Goal: Task Accomplishment & Management: Manage account settings

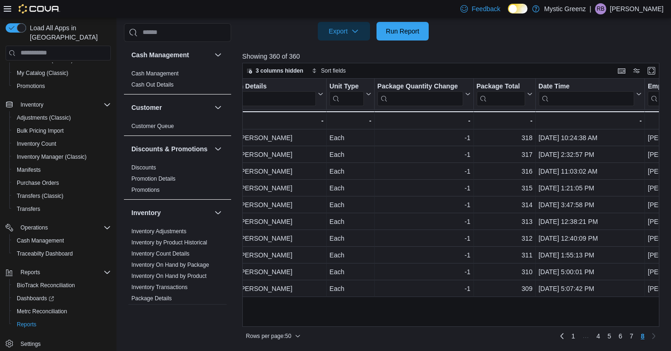
scroll to position [125, 0]
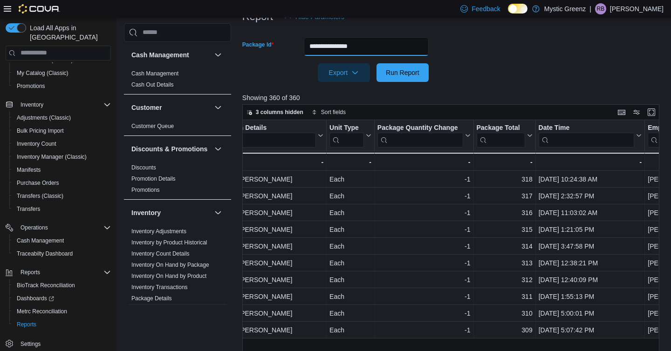
drag, startPoint x: 380, startPoint y: 47, endPoint x: 293, endPoint y: 42, distance: 87.8
click at [293, 42] on div "**********" at bounding box center [335, 46] width 186 height 19
paste input "********"
click at [377, 63] on button "Run Report" at bounding box center [403, 72] width 52 height 19
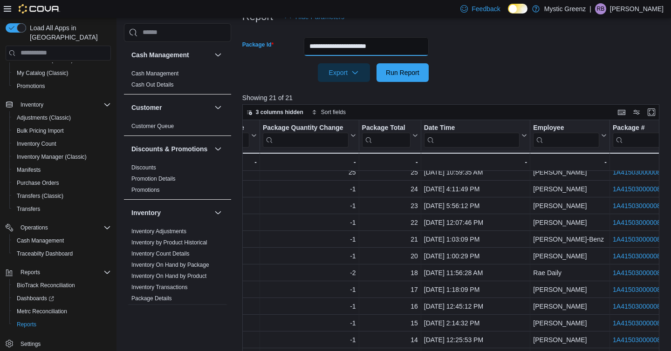
scroll to position [7, 668]
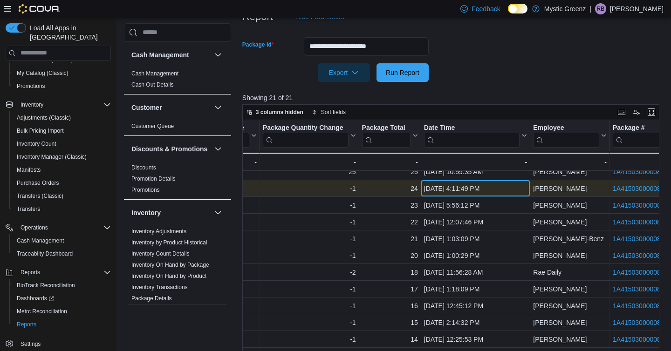
click at [448, 194] on div "Jun 22, 2025, 4:11:49 PM" at bounding box center [475, 188] width 103 height 11
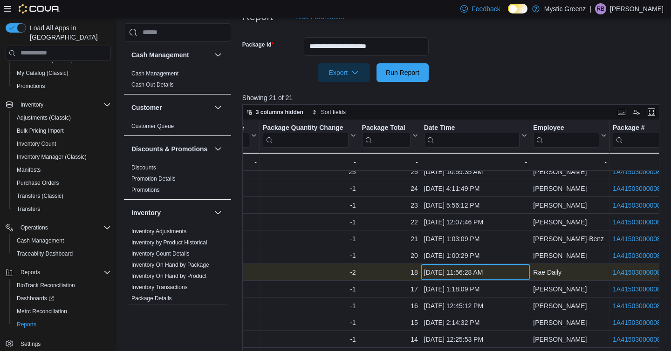
click at [446, 269] on div "Jun 30, 2025, 11:56:28 AM" at bounding box center [475, 272] width 103 height 11
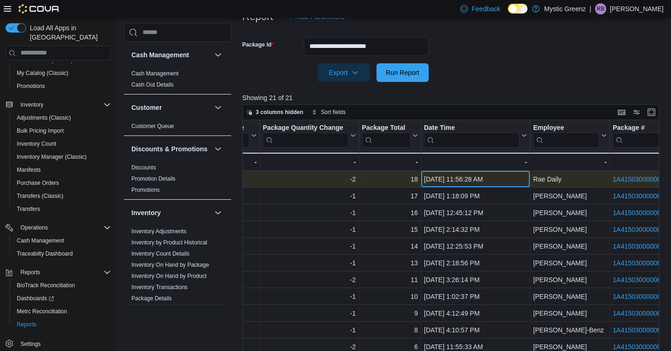
scroll to position [106, 668]
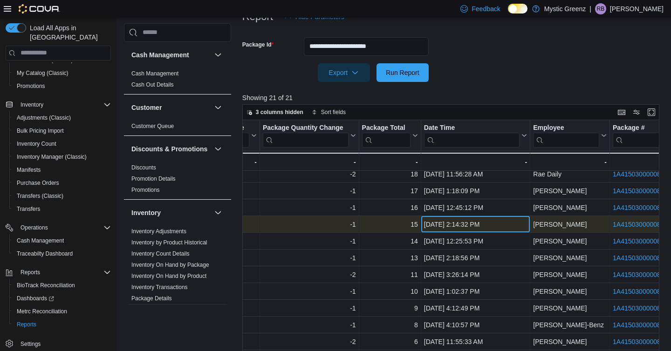
click at [437, 220] on div "Jul 3, 2025, 2:14:32 PM" at bounding box center [475, 224] width 103 height 11
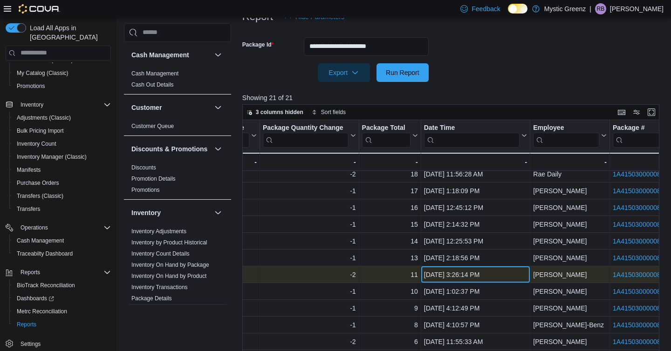
click at [443, 272] on div "Jul 8, 2025, 3:26:14 PM" at bounding box center [475, 274] width 103 height 11
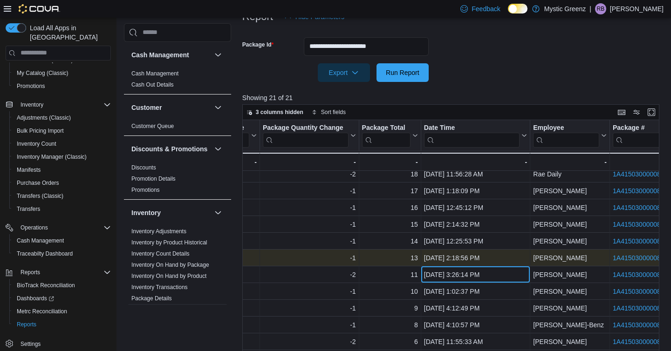
scroll to position [138, 668]
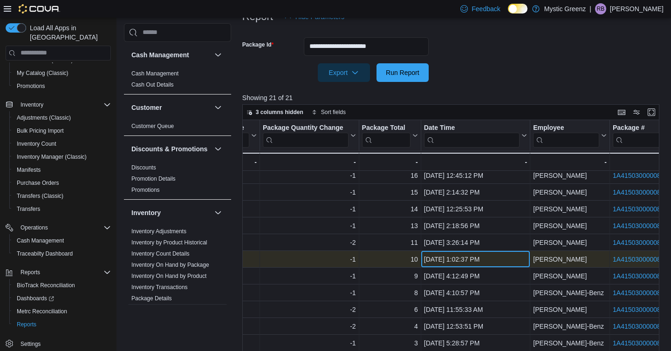
click at [448, 257] on div "Jul 9, 2025, 1:02:37 PM" at bounding box center [475, 259] width 103 height 11
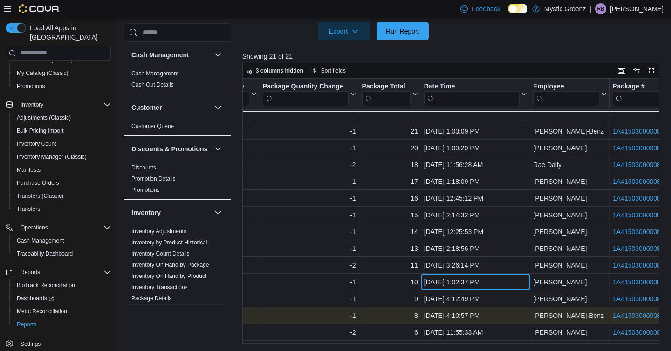
scroll to position [74, 668]
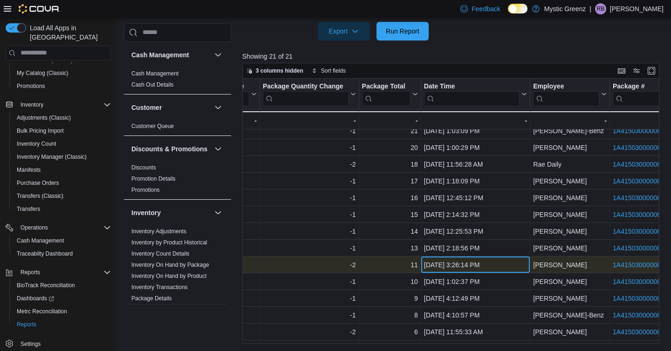
click at [457, 259] on div "Jul 8, 2025, 3:26:14 PM - Date Time, column 10, row 13" at bounding box center [476, 265] width 110 height 17
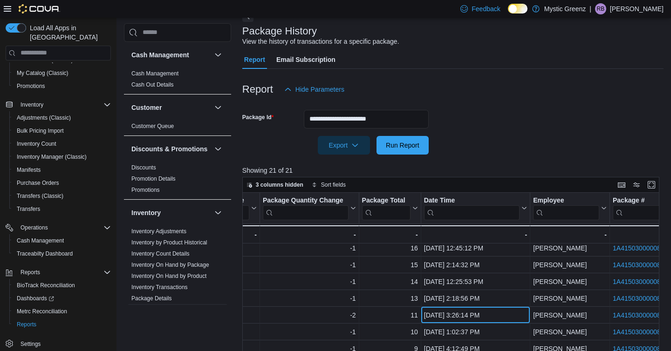
scroll to position [44, 0]
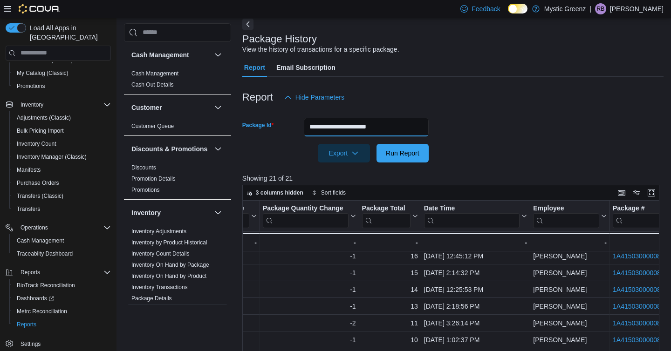
drag, startPoint x: 408, startPoint y: 128, endPoint x: 299, endPoint y: 121, distance: 109.8
click at [299, 121] on div "**********" at bounding box center [335, 127] width 186 height 19
paste input "text"
click at [377, 144] on button "Run Report" at bounding box center [403, 153] width 52 height 19
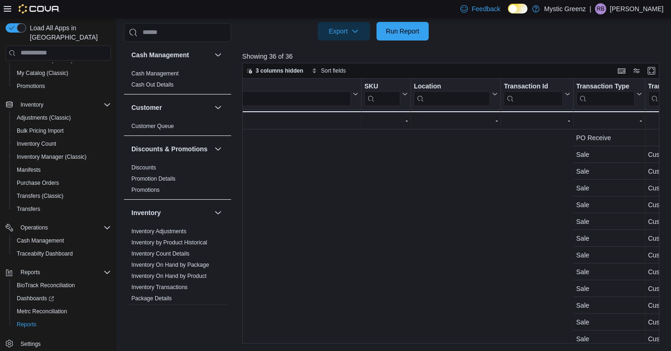
scroll to position [0, 761]
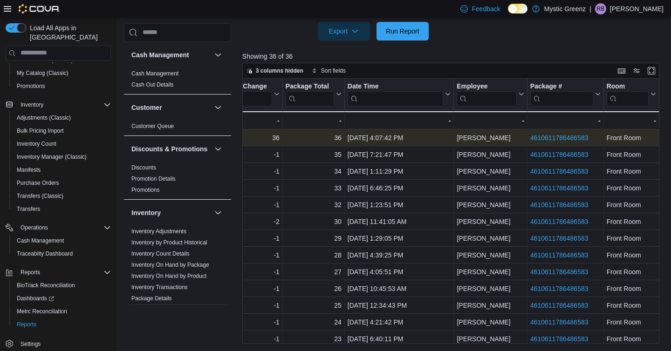
click at [566, 138] on link "4610611786486583" at bounding box center [559, 137] width 58 height 7
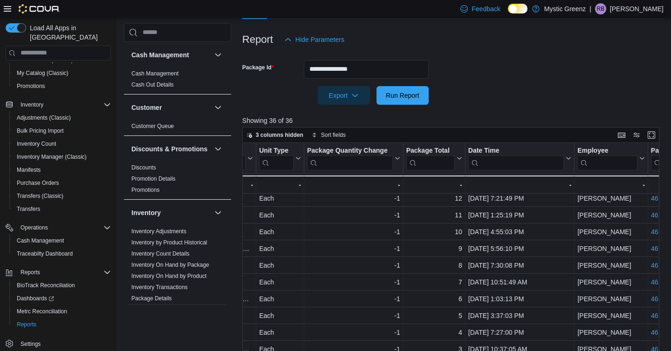
scroll to position [84, 0]
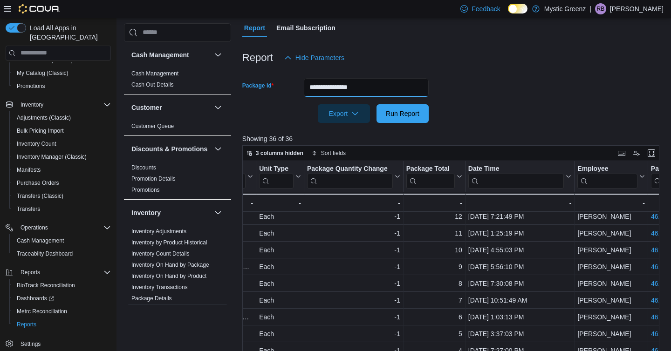
drag, startPoint x: 387, startPoint y: 85, endPoint x: 286, endPoint y: 79, distance: 100.9
click at [286, 79] on div "**********" at bounding box center [335, 87] width 186 height 19
paste input "text"
click at [377, 104] on button "Run Report" at bounding box center [403, 113] width 52 height 19
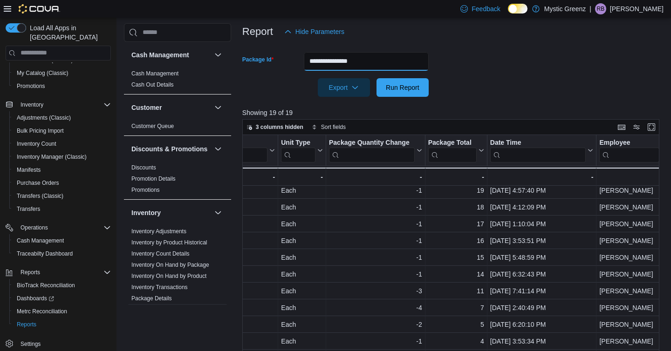
scroll to position [99, 0]
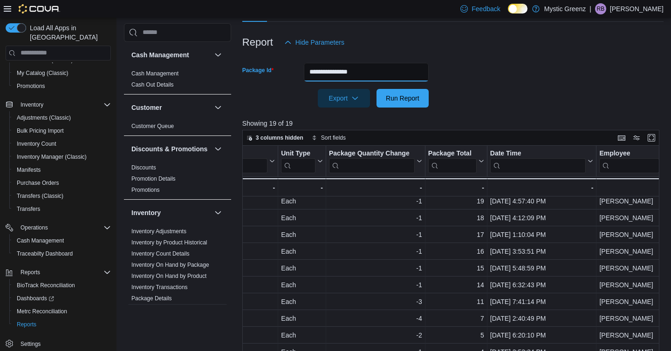
drag, startPoint x: 380, startPoint y: 72, endPoint x: 282, endPoint y: 68, distance: 98.0
click at [282, 68] on div "**********" at bounding box center [335, 72] width 186 height 19
paste input "text"
click at [377, 89] on button "Run Report" at bounding box center [403, 98] width 52 height 19
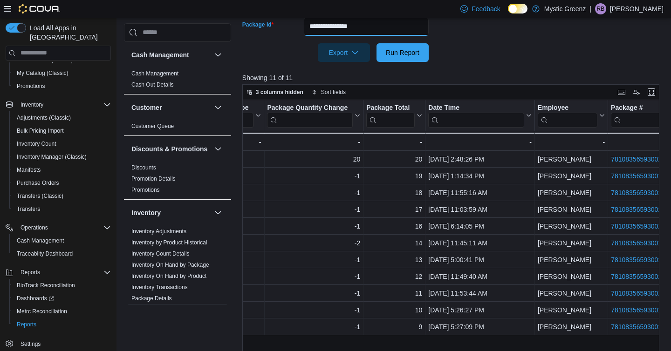
scroll to position [143, 0]
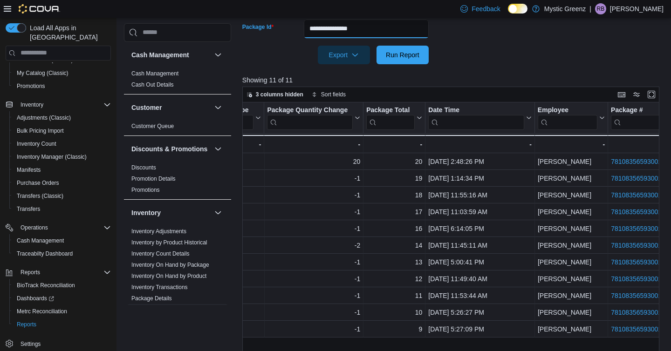
click at [385, 25] on input "**********" at bounding box center [366, 29] width 125 height 19
click at [377, 46] on button "Run Report" at bounding box center [403, 55] width 52 height 19
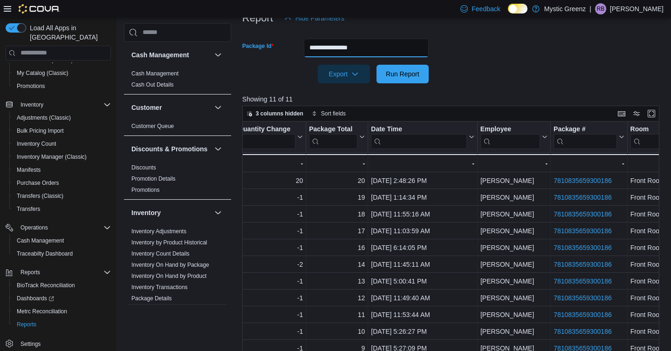
scroll to position [123, 0]
drag, startPoint x: 381, startPoint y: 46, endPoint x: 271, endPoint y: 52, distance: 110.2
click at [273, 54] on div "**********" at bounding box center [335, 48] width 186 height 19
drag, startPoint x: 375, startPoint y: 51, endPoint x: 284, endPoint y: 46, distance: 91.1
click at [284, 46] on div "**********" at bounding box center [335, 48] width 186 height 19
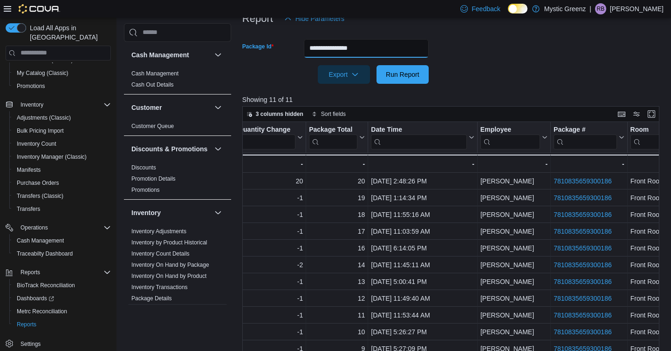
paste input "text"
type input "**********"
click at [377, 65] on button "Run Report" at bounding box center [403, 74] width 52 height 19
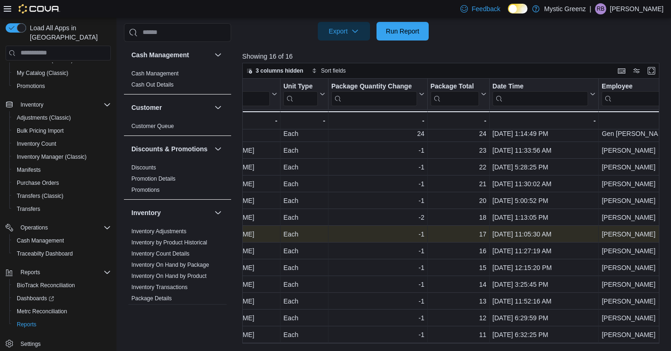
scroll to position [0, 611]
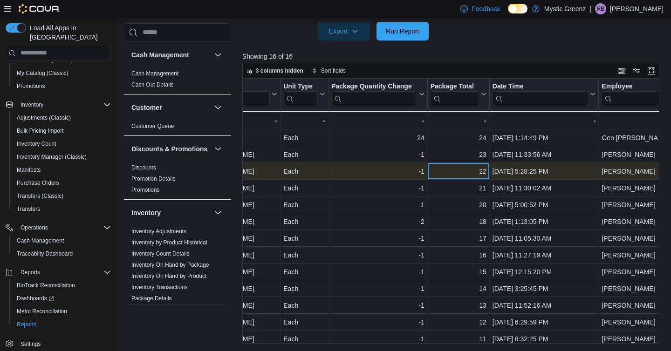
click at [482, 170] on div "22" at bounding box center [459, 171] width 56 height 11
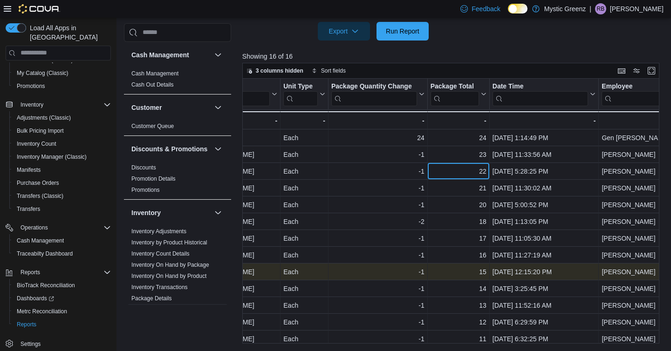
scroll to position [54, 611]
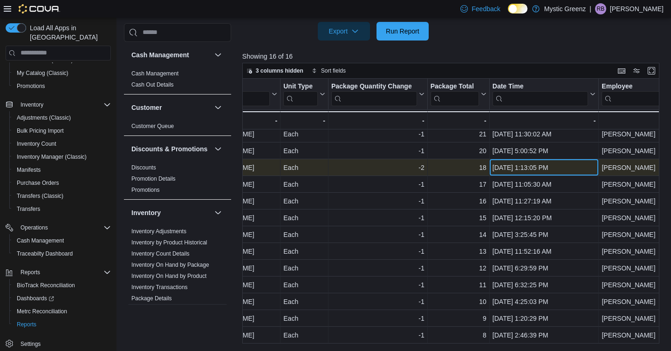
click at [511, 165] on div "Jun 16, 2025, 1:13:05 PM" at bounding box center [544, 167] width 103 height 11
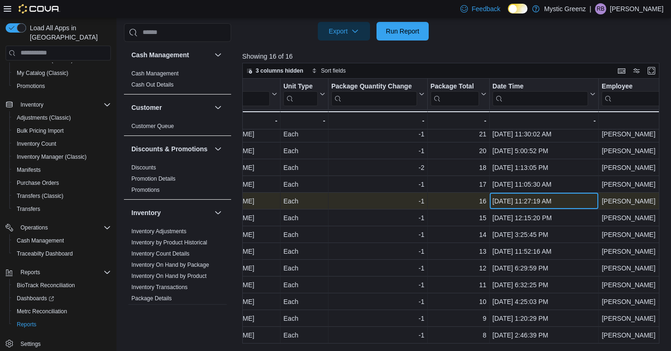
click at [520, 199] on div "Jul 1, 2025, 11:27:19 AM" at bounding box center [544, 201] width 103 height 11
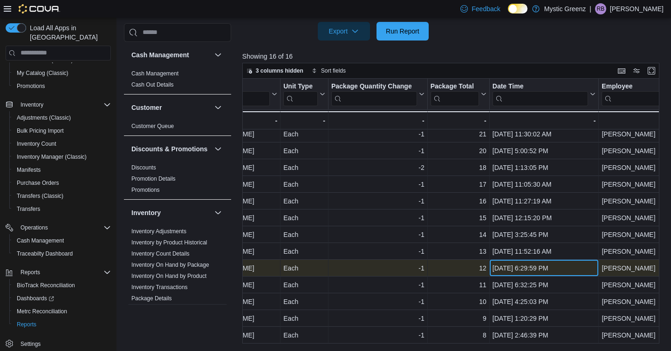
click at [519, 265] on div "Jul 18, 2025, 6:29:59 PM" at bounding box center [544, 268] width 103 height 11
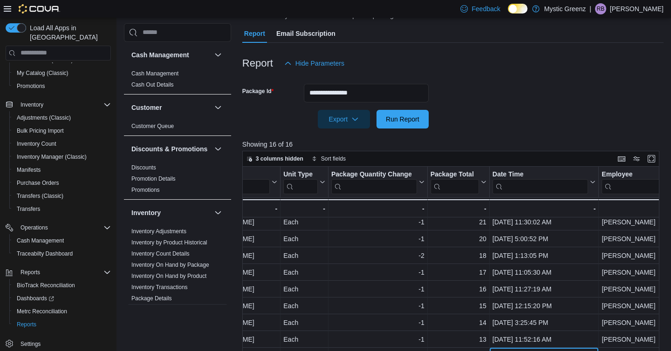
scroll to position [166, 0]
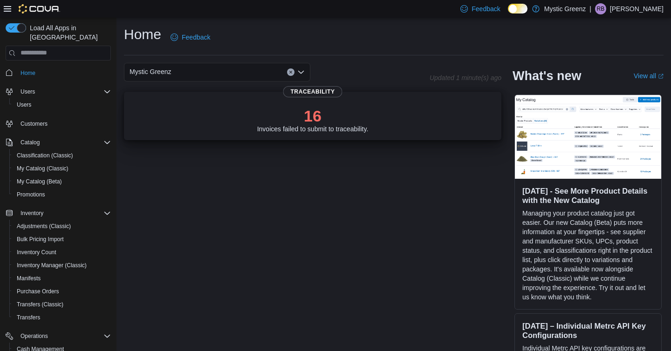
click at [305, 124] on div "16 Invoices failed to submit to traceability." at bounding box center [312, 120] width 111 height 26
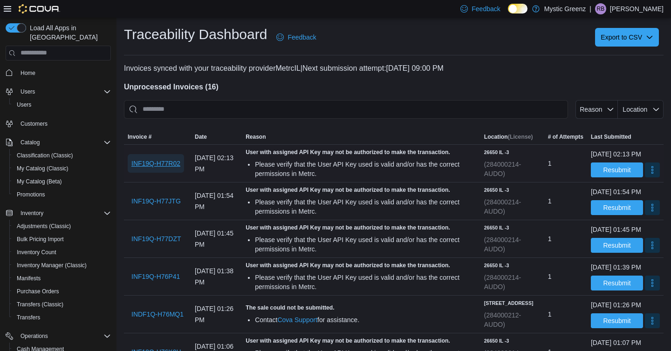
click at [173, 172] on span "INF19Q-H77R02" at bounding box center [155, 163] width 49 height 19
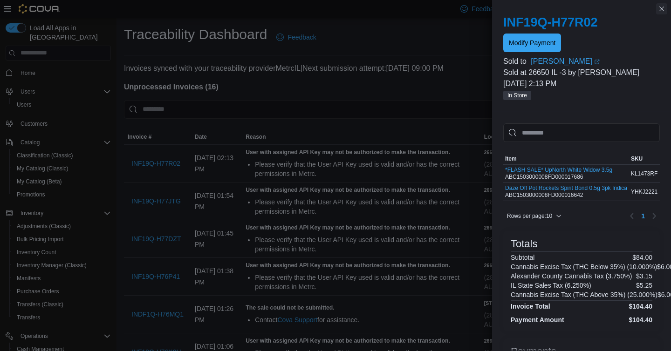
click at [662, 9] on button "Close this dialog" at bounding box center [661, 8] width 11 height 11
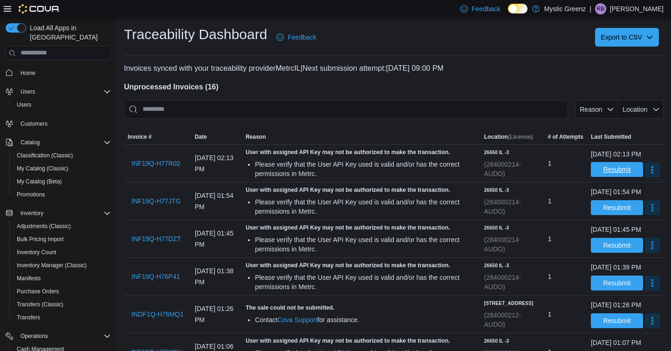
click at [603, 174] on span "Resubmit" at bounding box center [617, 169] width 28 height 9
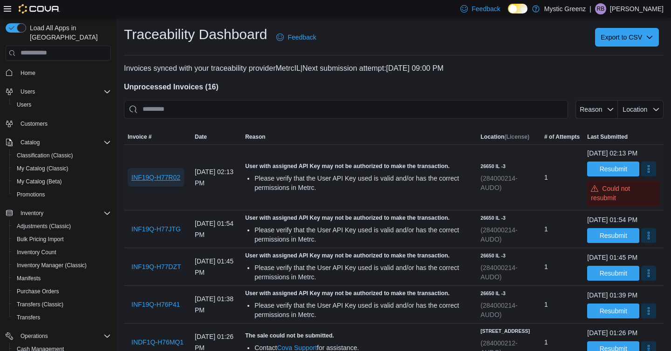
click at [158, 177] on span "INF19Q-H77R02" at bounding box center [155, 177] width 49 height 9
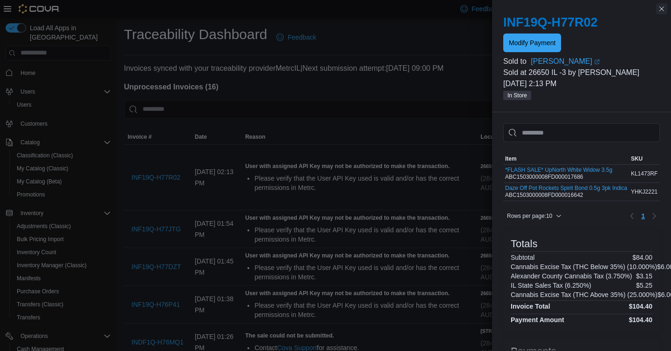
click at [660, 12] on button "Close this dialog" at bounding box center [661, 8] width 11 height 11
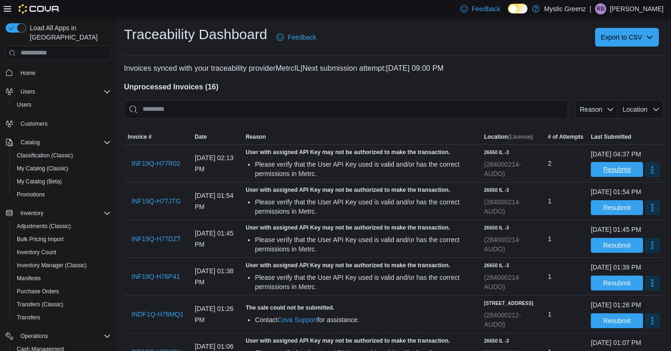
click at [603, 177] on span "Resubmit" at bounding box center [617, 169] width 41 height 15
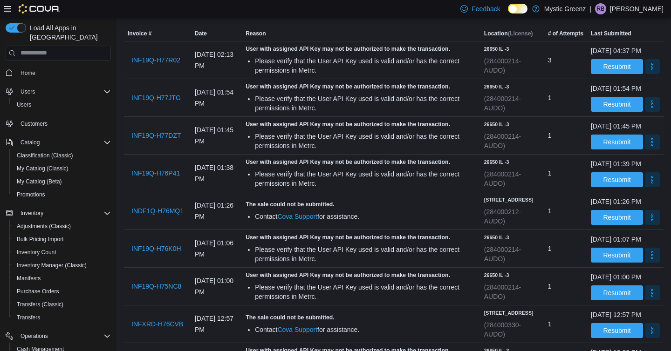
scroll to position [104, 0]
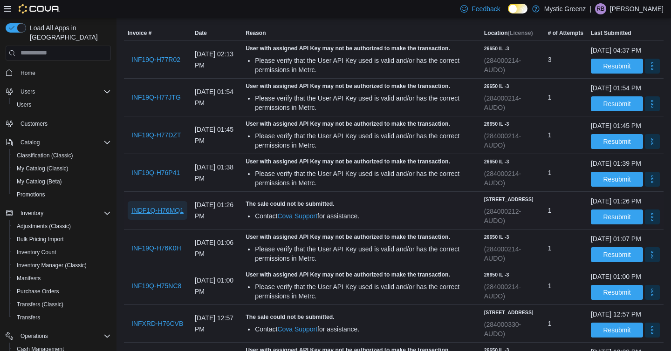
click at [175, 215] on span "INDF1Q-H76MQ1" at bounding box center [157, 210] width 52 height 9
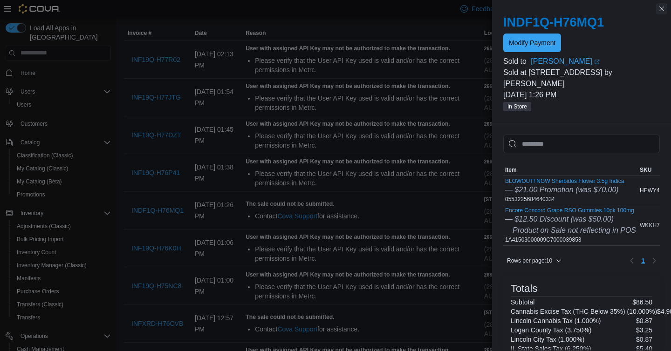
click at [661, 13] on button "Close this dialog" at bounding box center [661, 8] width 11 height 11
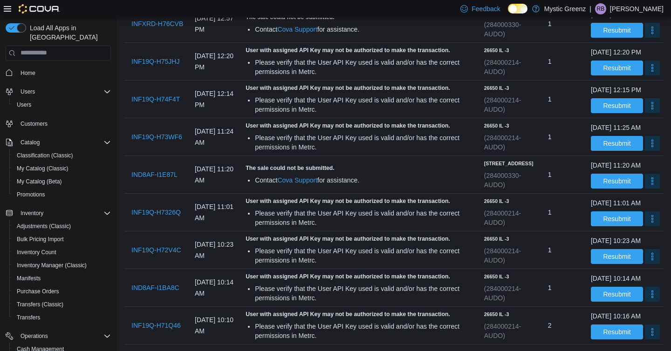
scroll to position [446, 0]
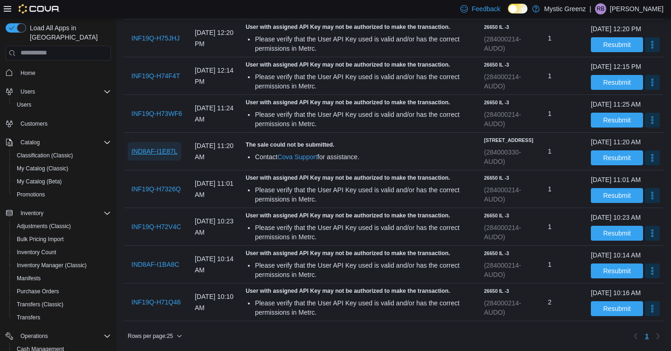
click at [144, 156] on span "IND8AF-I1E87L" at bounding box center [154, 151] width 46 height 9
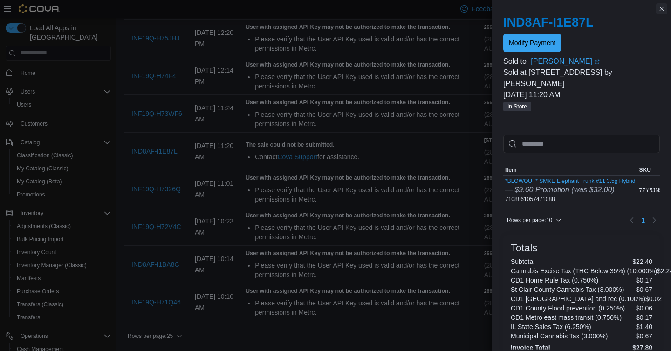
click at [661, 7] on button "Close this dialog" at bounding box center [661, 8] width 11 height 11
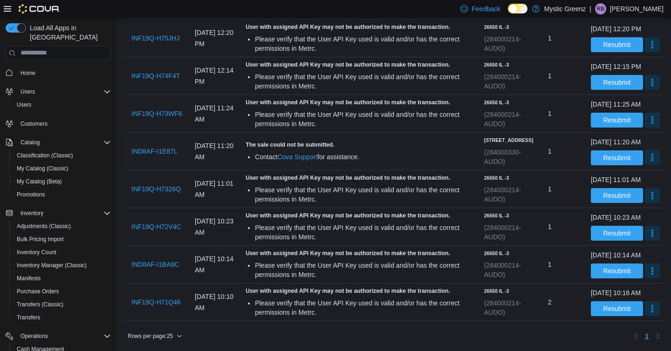
click at [645, 165] on button "More" at bounding box center [652, 157] width 15 height 15
click at [635, 267] on span "Mark as Resolved" at bounding box center [630, 271] width 52 height 9
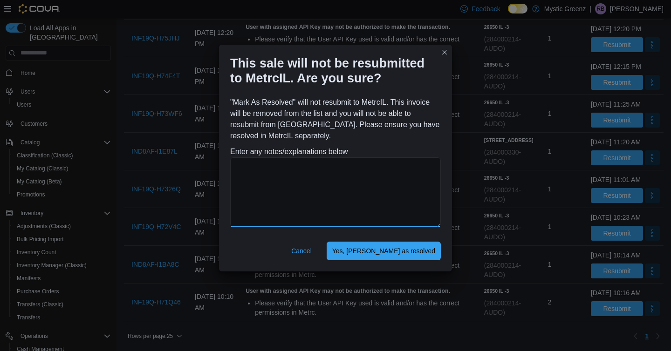
click at [402, 197] on textarea at bounding box center [335, 193] width 211 height 70
type textarea "**********"
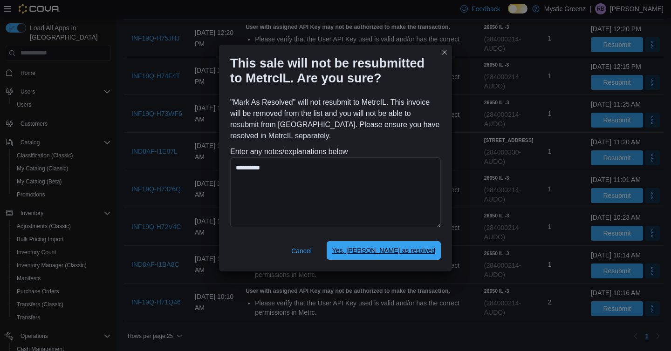
click at [428, 252] on span "Yes, mark as resolved" at bounding box center [383, 250] width 103 height 9
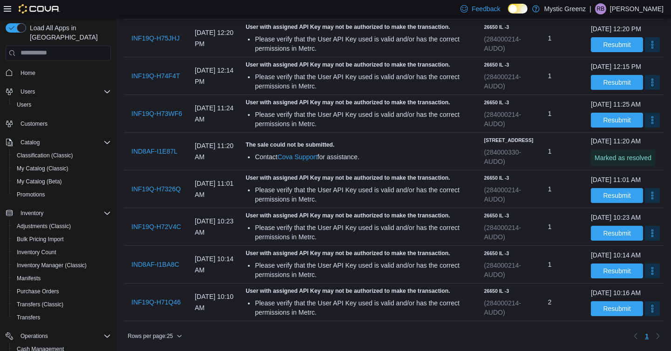
scroll to position [549, 0]
click at [165, 299] on span "INF19Q-H71Q46" at bounding box center [155, 302] width 49 height 9
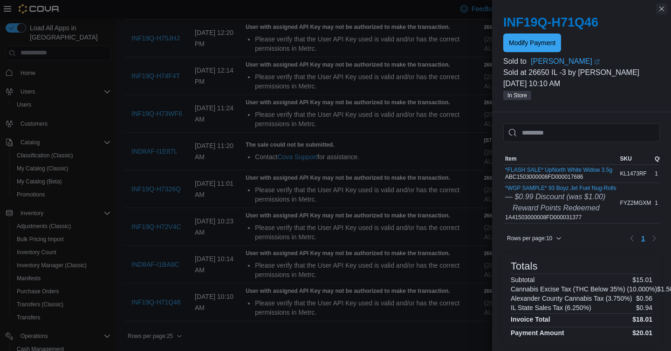
click at [662, 10] on button "Close this dialog" at bounding box center [661, 8] width 11 height 11
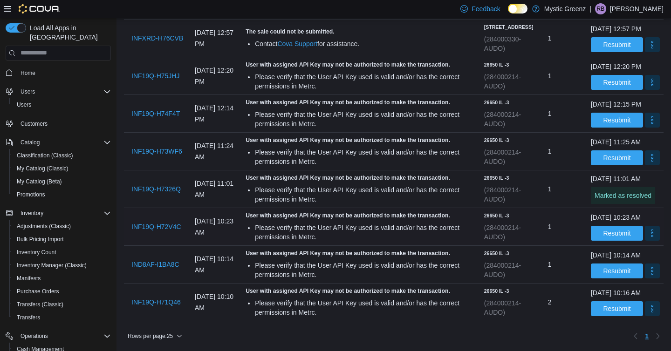
scroll to position [503, 0]
click at [611, 309] on span "Resubmit" at bounding box center [617, 308] width 28 height 9
click at [608, 270] on span "Resubmit" at bounding box center [617, 270] width 41 height 15
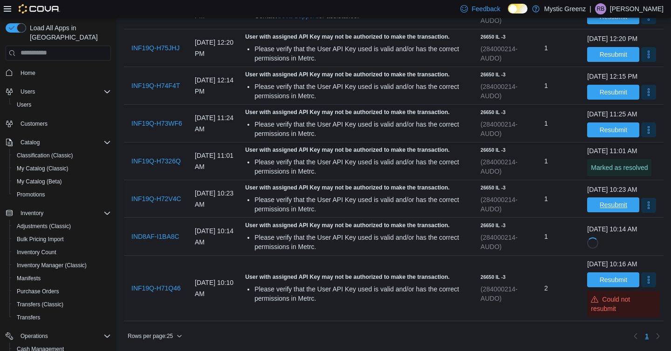
click at [608, 210] on span "Resubmit" at bounding box center [614, 204] width 28 height 9
click at [603, 126] on span "Resubmit" at bounding box center [614, 129] width 28 height 9
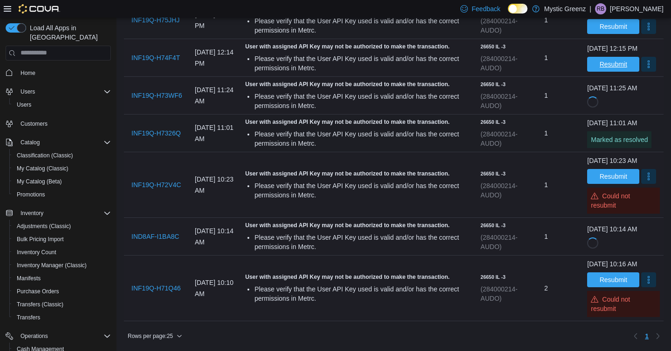
click at [604, 72] on span "Resubmit" at bounding box center [613, 64] width 41 height 15
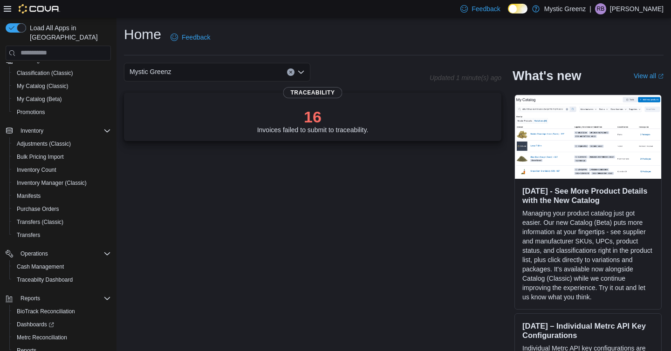
scroll to position [109, 0]
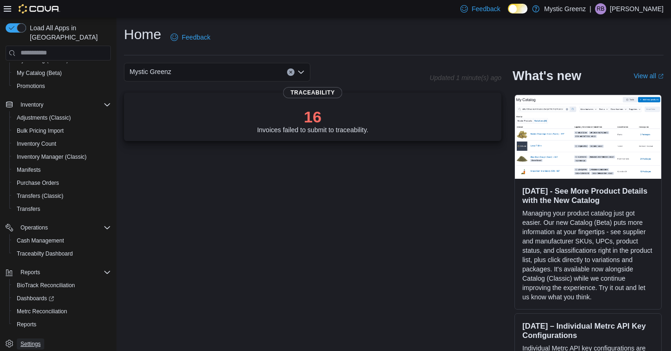
click at [33, 341] on span "Settings" at bounding box center [31, 344] width 20 height 7
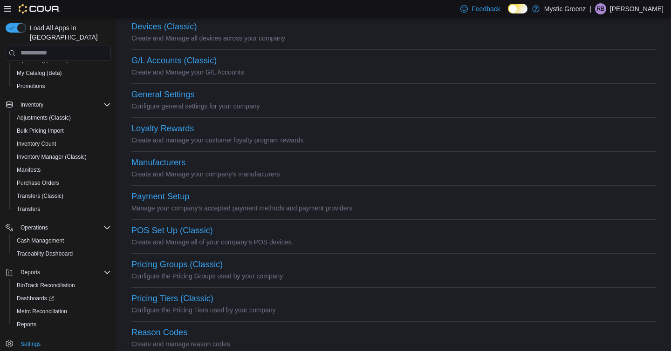
scroll to position [375, 0]
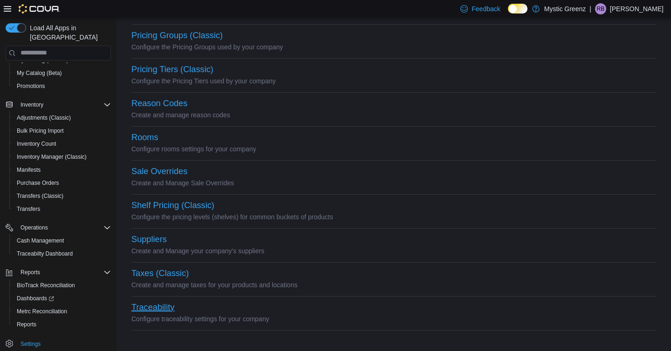
click at [162, 310] on button "Traceability" at bounding box center [152, 308] width 43 height 10
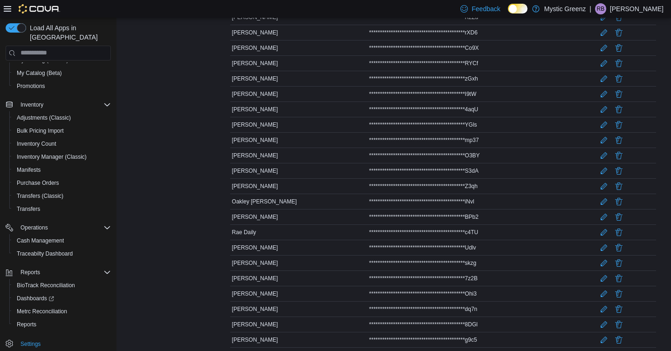
scroll to position [349, 0]
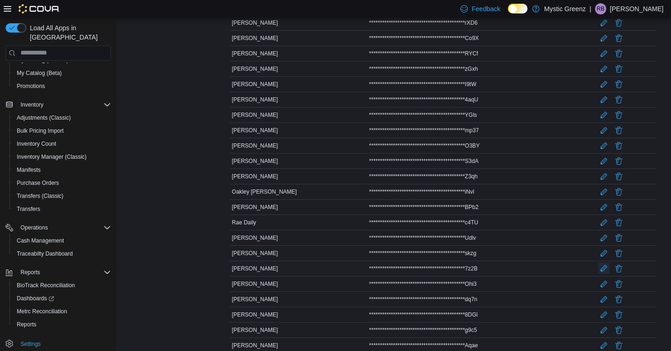
click at [604, 269] on button "Edit" at bounding box center [603, 268] width 11 height 11
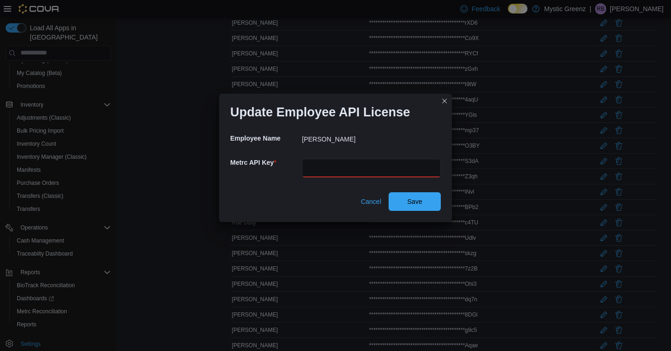
click at [351, 174] on input "text" at bounding box center [371, 168] width 139 height 19
paste input "**********"
type input "**********"
click at [389, 193] on button "Save" at bounding box center [415, 202] width 52 height 19
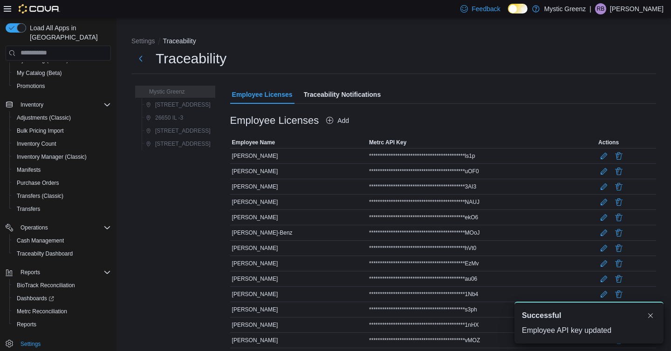
scroll to position [0, 0]
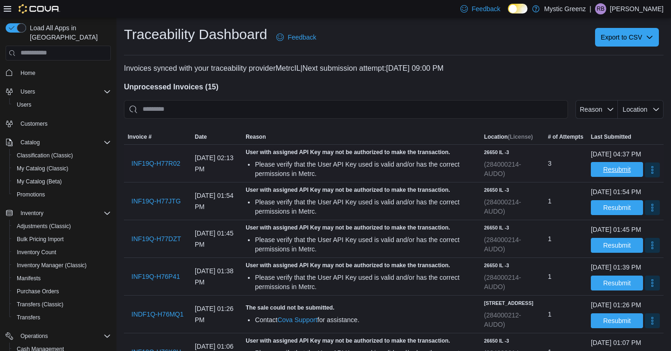
click at [608, 174] on span "Resubmit" at bounding box center [617, 169] width 28 height 9
click at [603, 174] on span "Resubmit" at bounding box center [617, 169] width 28 height 9
click at [606, 174] on span "Resubmit" at bounding box center [617, 169] width 28 height 9
click at [603, 174] on span "Resubmit" at bounding box center [617, 169] width 28 height 9
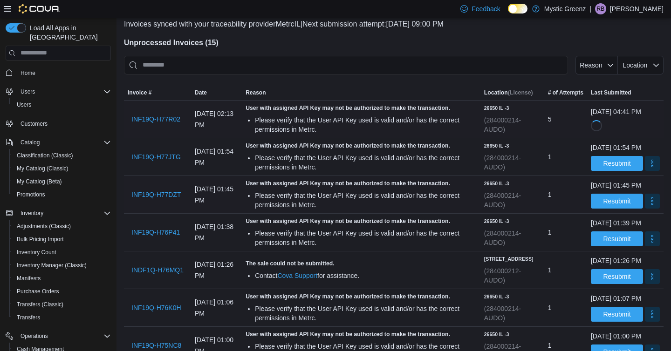
scroll to position [46, 0]
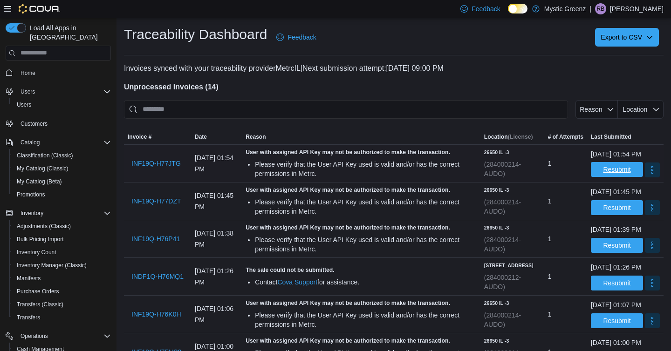
click at [609, 174] on span "Resubmit" at bounding box center [617, 169] width 28 height 9
click at [605, 212] on span "Resubmit" at bounding box center [617, 207] width 28 height 9
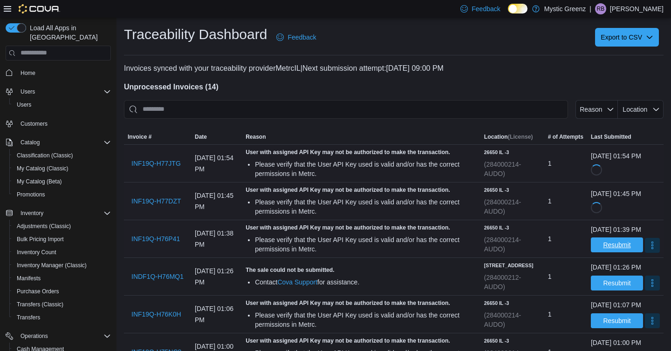
click at [603, 250] on span "Resubmit" at bounding box center [617, 245] width 28 height 9
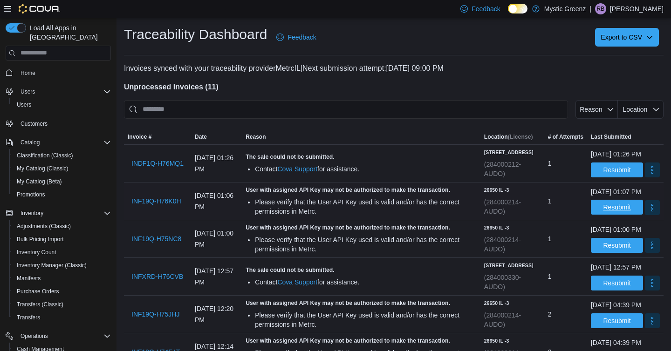
click at [603, 212] on span "Resubmit" at bounding box center [617, 207] width 28 height 9
click at [599, 253] on span "Resubmit" at bounding box center [617, 245] width 41 height 15
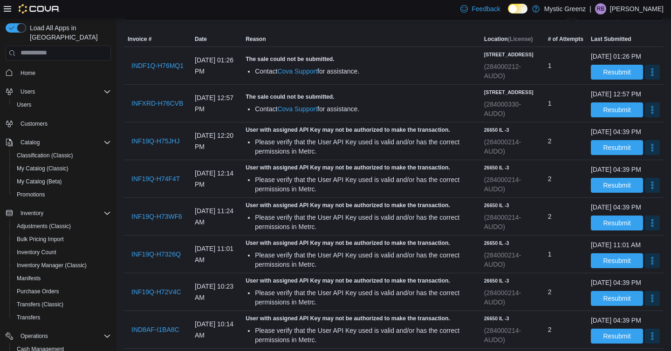
scroll to position [103, 0]
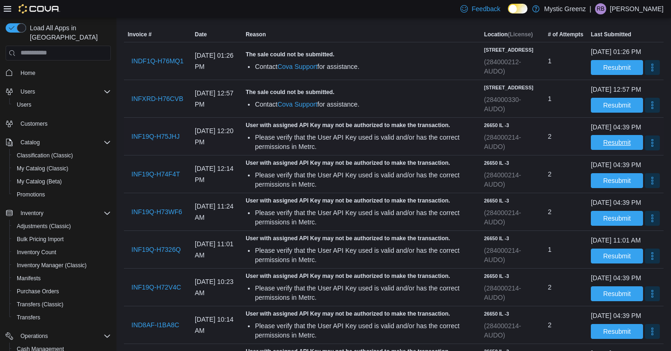
click at [603, 147] on span "Resubmit" at bounding box center [617, 142] width 28 height 9
click at [603, 185] on span "Resubmit" at bounding box center [617, 180] width 28 height 9
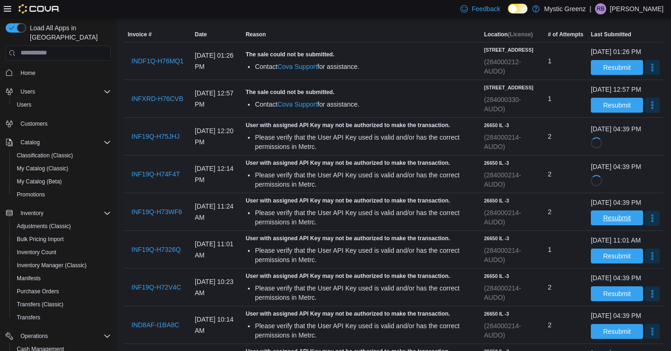
click at [603, 223] on span "Resubmit" at bounding box center [617, 217] width 28 height 9
click at [603, 261] on span "Resubmit" at bounding box center [617, 255] width 28 height 9
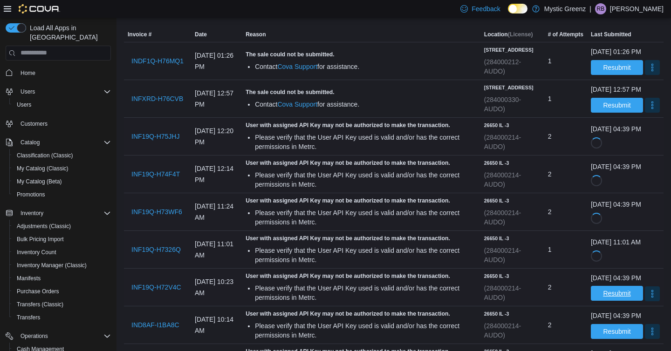
click at [605, 298] on span "Resubmit" at bounding box center [617, 293] width 28 height 9
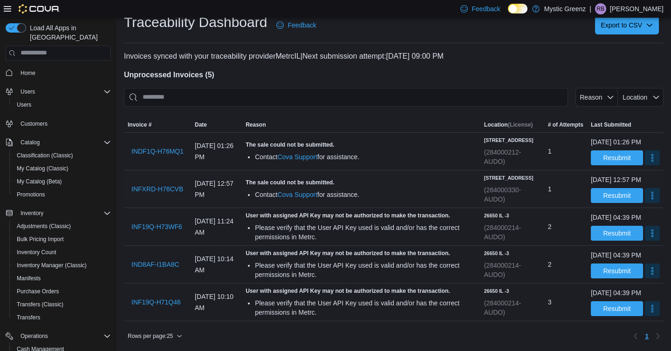
scroll to position [49, 0]
click at [615, 228] on span "Resubmit" at bounding box center [617, 232] width 28 height 9
click at [605, 266] on span "Resubmit" at bounding box center [617, 270] width 28 height 9
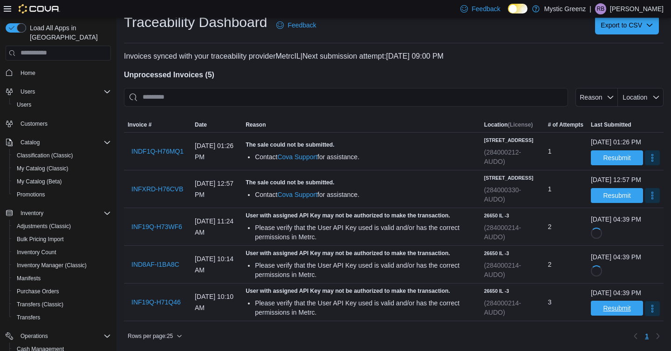
click at [603, 310] on span "Resubmit" at bounding box center [617, 308] width 28 height 9
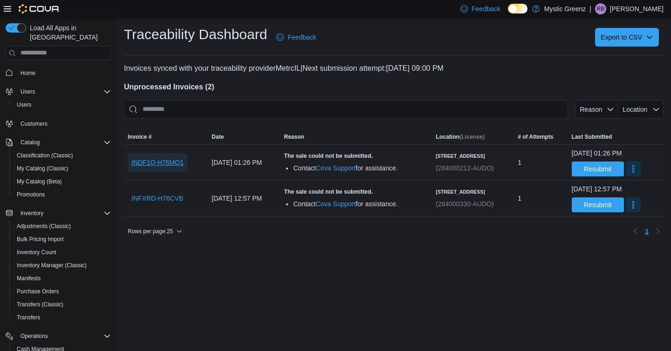
click at [153, 161] on span "INDF1Q-H76MQ1" at bounding box center [157, 162] width 52 height 9
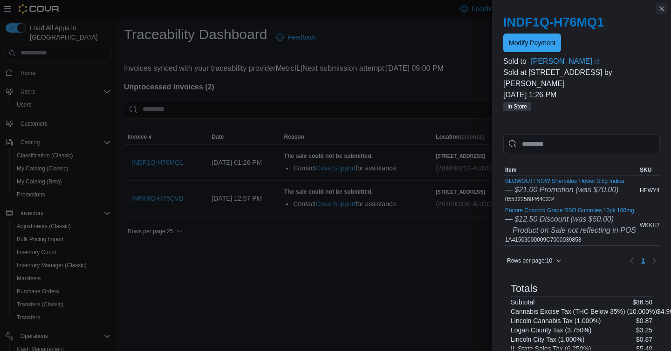
click at [659, 8] on button "Close this dialog" at bounding box center [661, 8] width 11 height 11
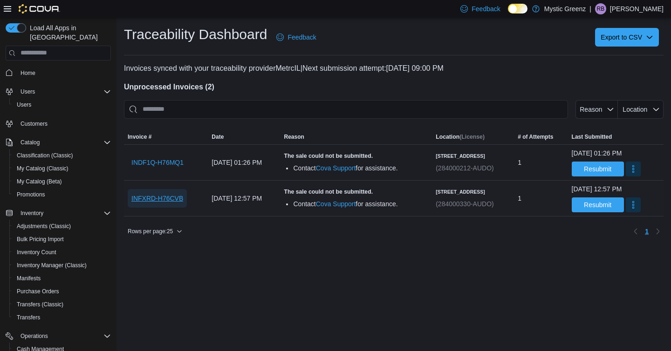
click at [169, 203] on span "INFXRD-H76CVB" at bounding box center [157, 198] width 52 height 9
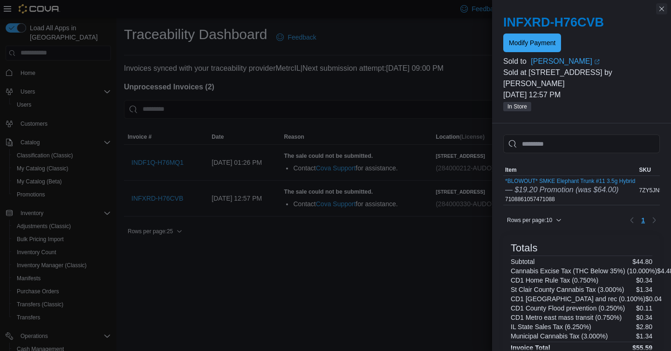
click at [662, 8] on button "Close this dialog" at bounding box center [661, 8] width 11 height 11
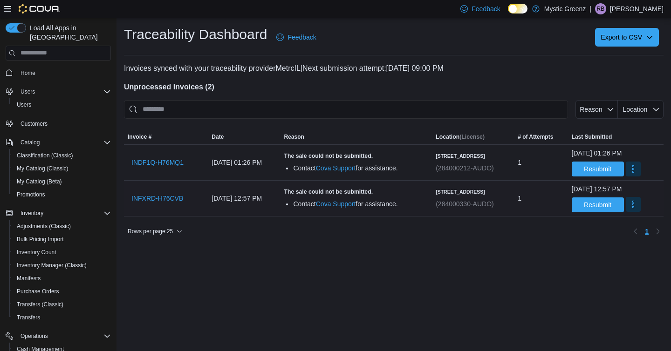
click at [628, 206] on button "More" at bounding box center [633, 204] width 15 height 15
click at [612, 233] on button "Mark as Resolved" at bounding box center [630, 228] width 60 height 17
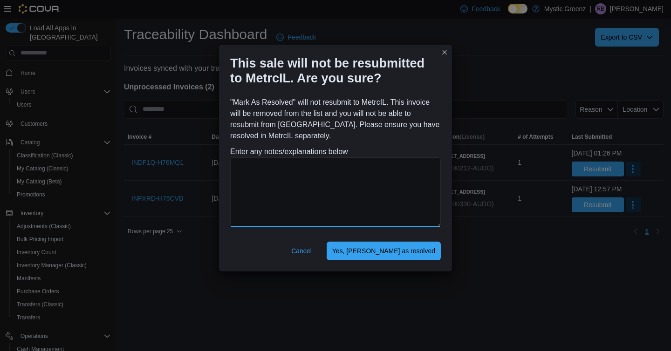
click at [293, 193] on textarea at bounding box center [335, 193] width 211 height 70
type textarea "**********"
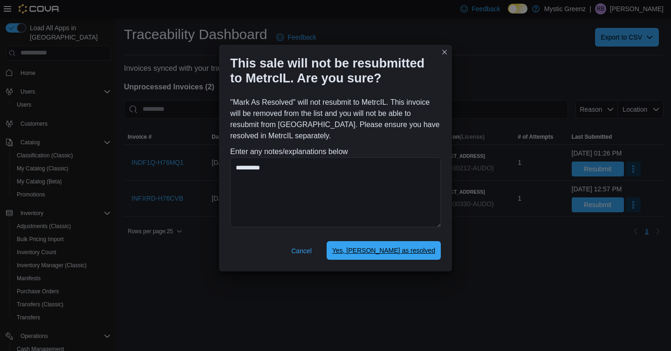
click at [402, 251] on span "Yes, mark as resolved" at bounding box center [383, 250] width 103 height 9
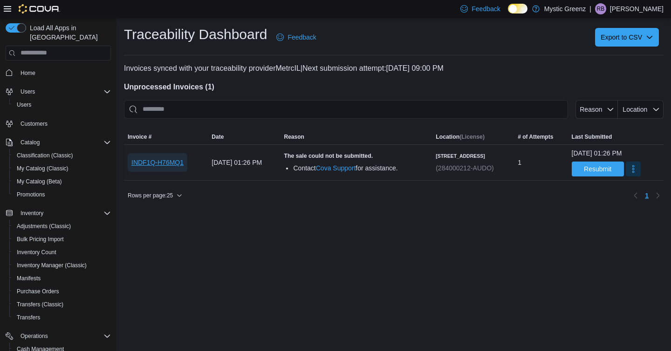
click at [151, 159] on span "INDF1Q-H76MQ1" at bounding box center [157, 162] width 52 height 9
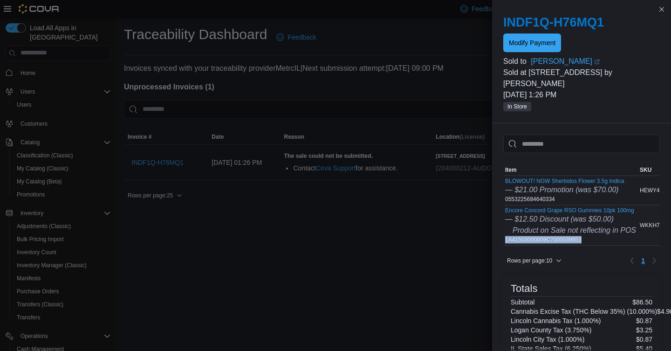
drag, startPoint x: 592, startPoint y: 228, endPoint x: 503, endPoint y: 228, distance: 89.0
click at [503, 228] on div "Encore Concord Grape RSO Gummies 10pk 100mg — $12.50 Discount (was $50.00) Prod…" at bounding box center [570, 226] width 135 height 40
copy div "1A41503000009C7000039853"
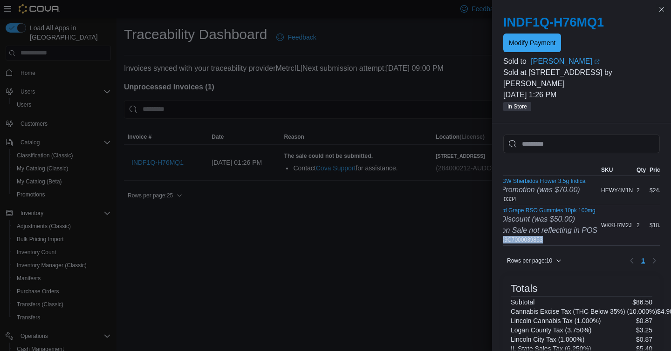
scroll to position [0, 78]
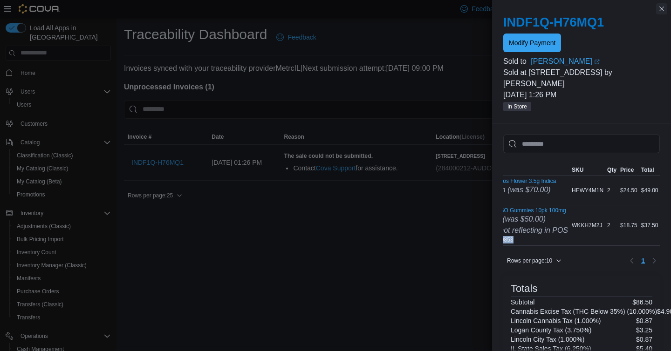
click at [663, 11] on button "Close this dialog" at bounding box center [661, 8] width 11 height 11
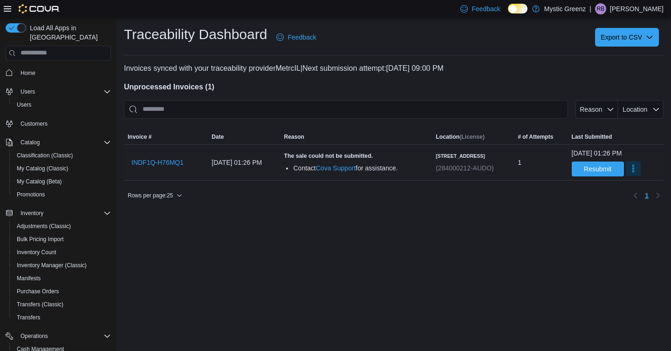
click at [626, 172] on button "More" at bounding box center [633, 168] width 15 height 15
click at [626, 196] on span "Mark as Resolved" at bounding box center [630, 192] width 52 height 9
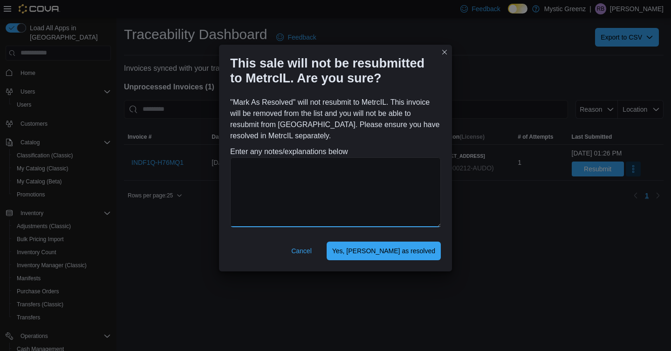
click at [394, 195] on textarea at bounding box center [335, 193] width 211 height 70
type textarea "**********"
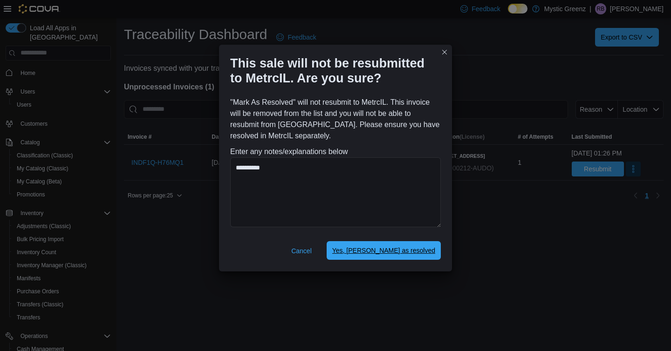
click at [426, 248] on span "Yes, [PERSON_NAME] as resolved" at bounding box center [383, 250] width 103 height 9
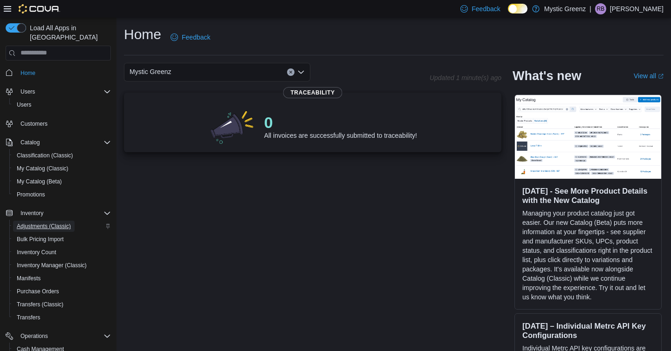
click at [58, 223] on span "Adjustments (Classic)" at bounding box center [44, 226] width 54 height 7
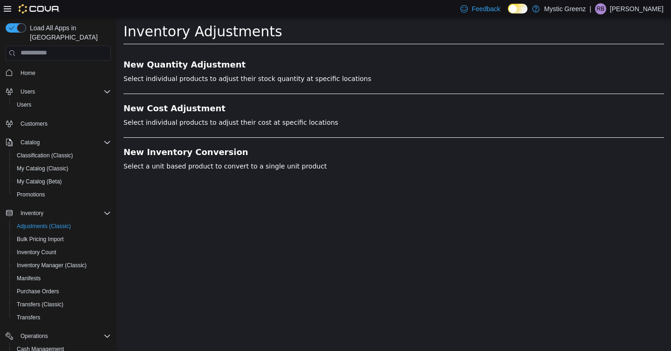
click at [210, 71] on li "New Quantity Adjustment Select individual products to adjust their stock quanti…" at bounding box center [394, 77] width 541 height 34
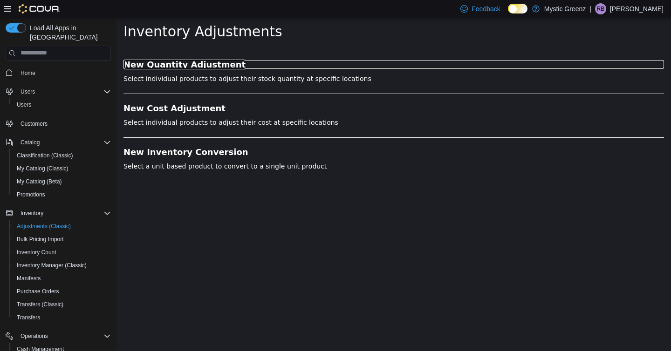
click at [208, 63] on h3 "New Quantity Adjustment" at bounding box center [394, 64] width 541 height 9
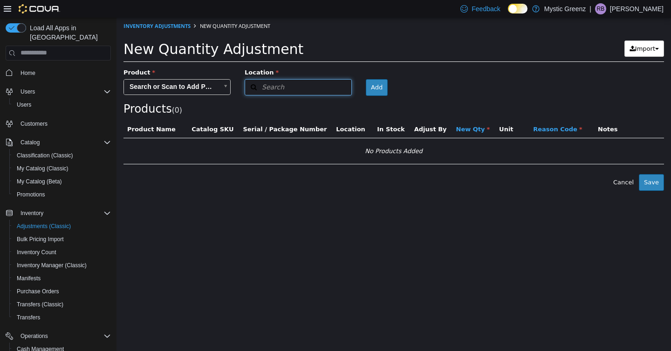
click at [349, 90] on button "Search" at bounding box center [298, 87] width 107 height 16
click at [349, 118] on span "or browse" at bounding box center [329, 116] width 46 height 16
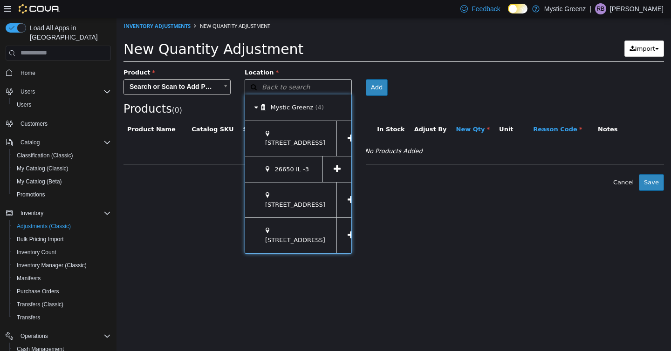
click at [348, 201] on icon at bounding box center [351, 199] width 7 height 9
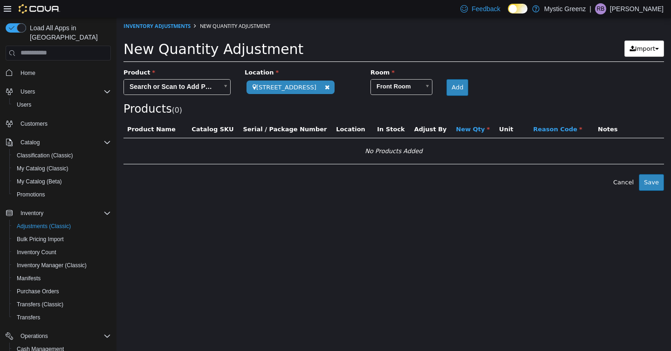
click at [205, 86] on body "**********" at bounding box center [394, 103] width 555 height 173
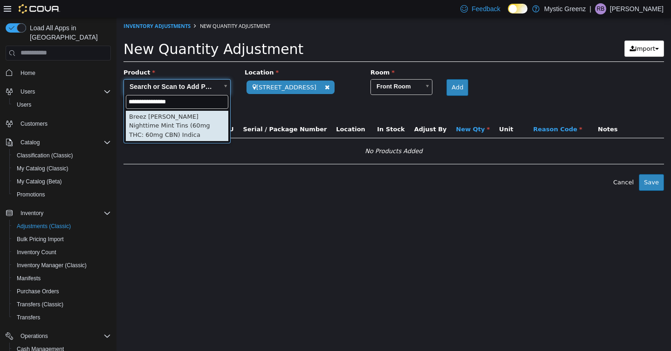
type input "**********"
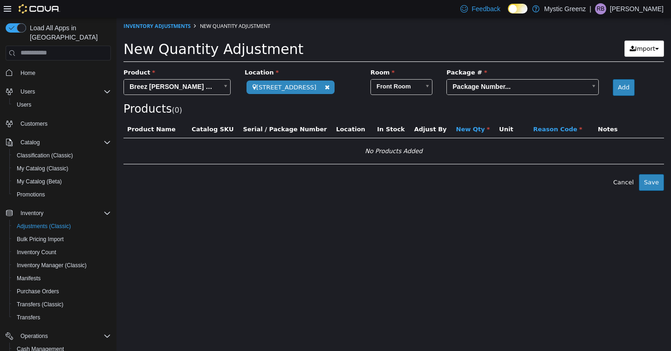
click at [477, 86] on body "**********" at bounding box center [394, 103] width 555 height 173
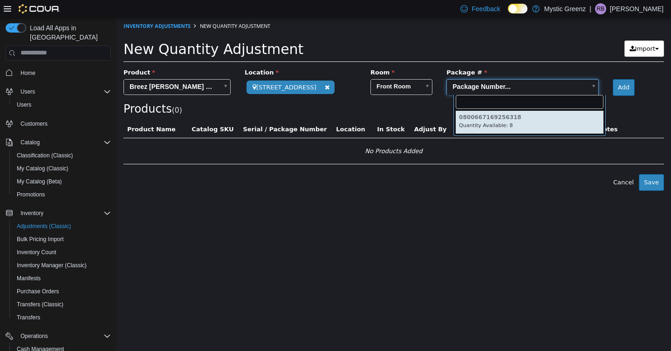
type input "**********"
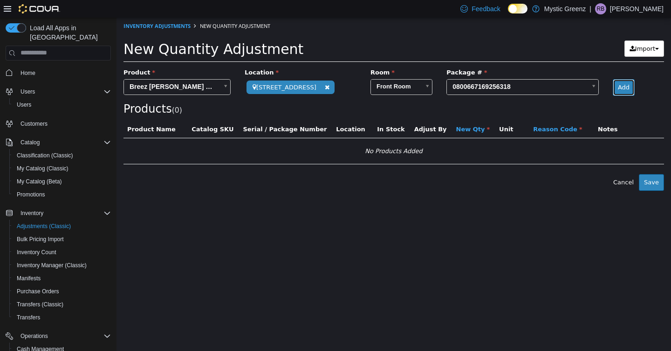
click at [624, 92] on button "Add" at bounding box center [624, 87] width 22 height 17
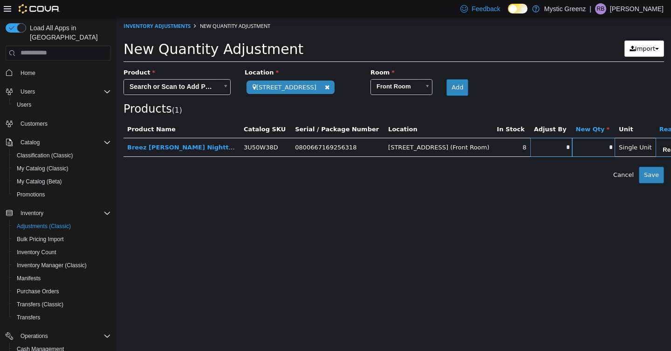
click at [549, 149] on input "*" at bounding box center [551, 147] width 42 height 7
type input "**"
type input "*"
click at [546, 183] on html "**********" at bounding box center [394, 100] width 555 height 166
click at [641, 149] on body "**********" at bounding box center [394, 100] width 555 height 166
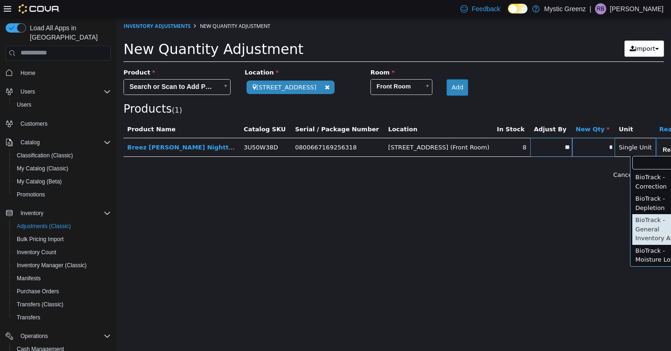
scroll to position [162, 0]
type input "**********"
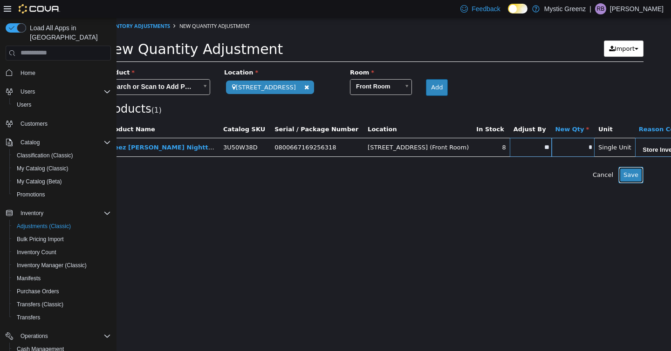
click at [633, 177] on button "Save" at bounding box center [631, 174] width 25 height 17
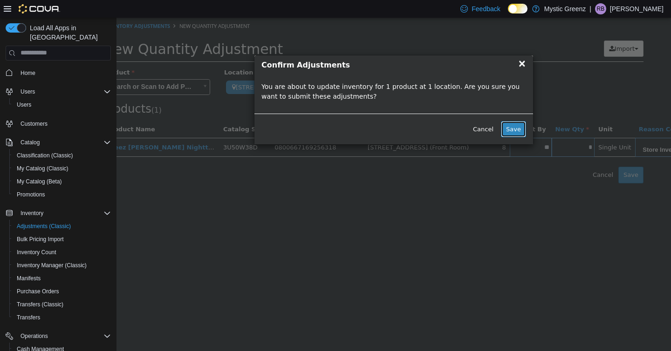
click at [509, 131] on button "Save" at bounding box center [513, 129] width 25 height 17
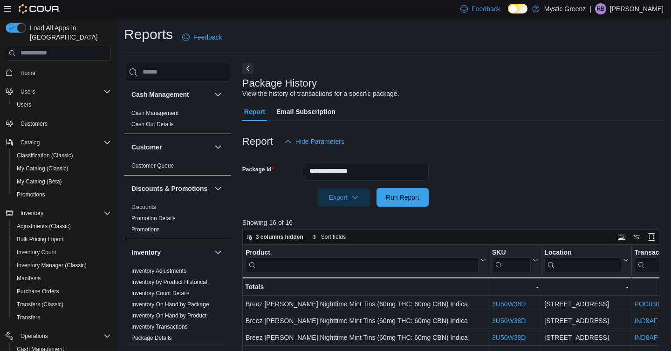
scroll to position [1, 0]
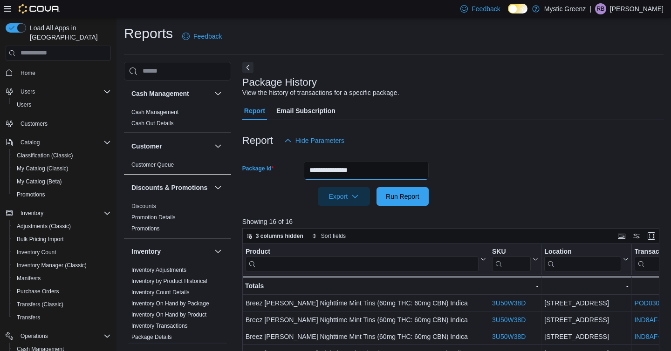
drag, startPoint x: 379, startPoint y: 172, endPoint x: 301, endPoint y: 168, distance: 78.4
click at [301, 168] on div "**********" at bounding box center [335, 170] width 186 height 19
paste input "text"
click at [377, 187] on button "Run Report" at bounding box center [403, 196] width 52 height 19
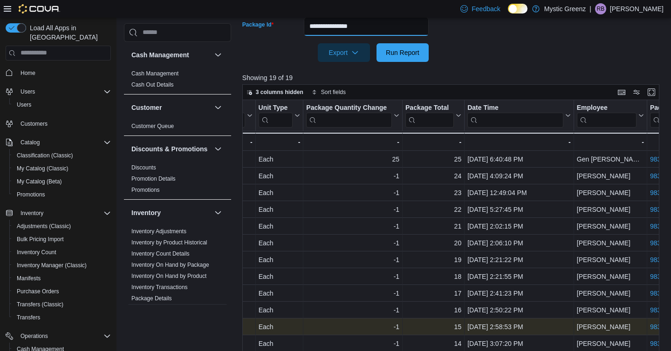
scroll to position [114, 0]
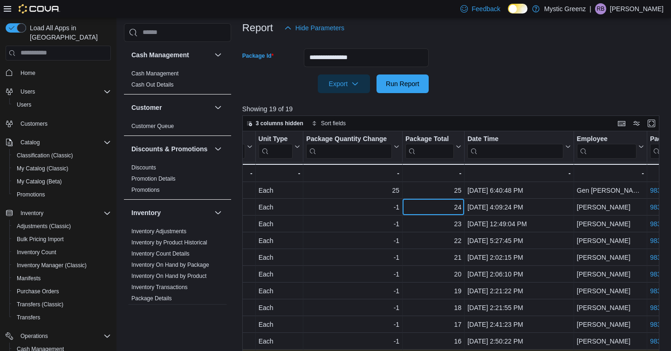
click at [453, 207] on div "24" at bounding box center [434, 207] width 56 height 11
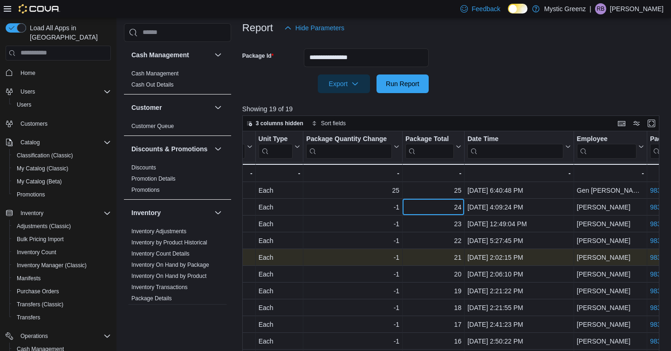
scroll to position [3, 627]
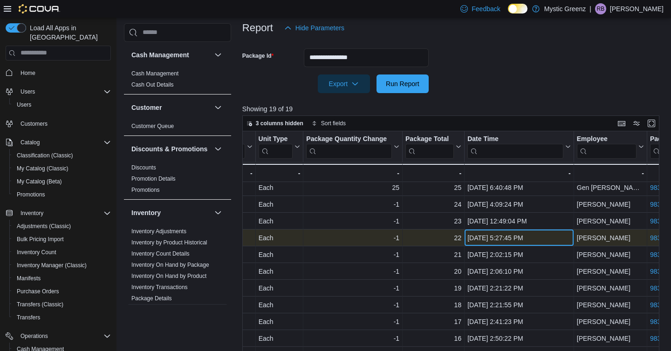
click at [488, 241] on div "Jun 15, 2025, 5:27:45 PM" at bounding box center [519, 238] width 103 height 11
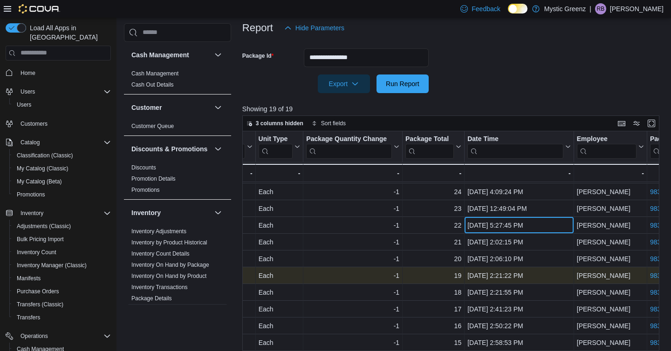
scroll to position [16, 627]
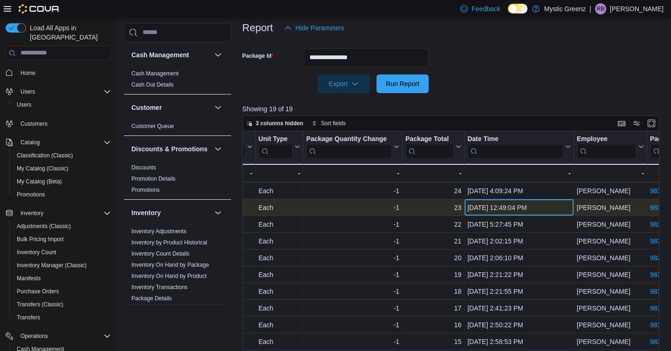
click at [485, 206] on div "Jun 13, 2025, 12:49:04 PM" at bounding box center [519, 207] width 103 height 11
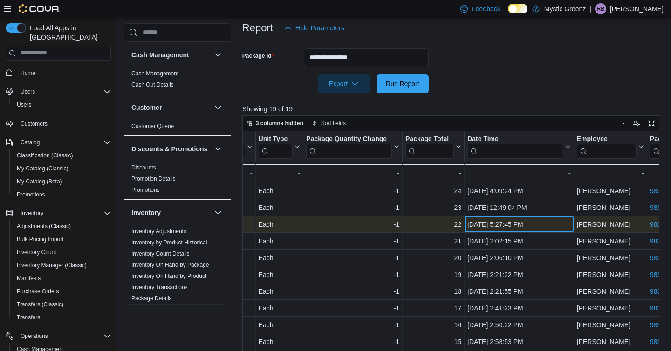
click at [481, 229] on div "Jun 15, 2025, 5:27:45 PM" at bounding box center [519, 224] width 103 height 11
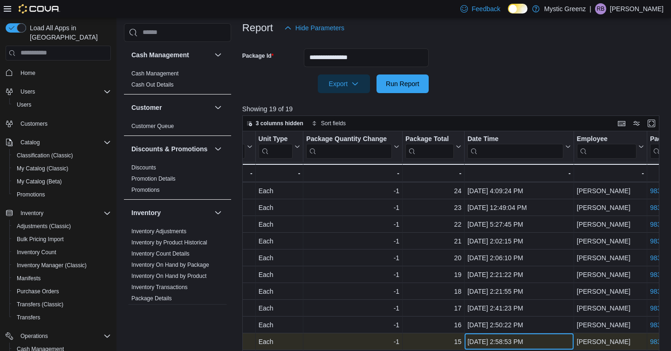
click at [483, 343] on div "Jun 16, 2025, 2:58:53 PM" at bounding box center [519, 342] width 103 height 11
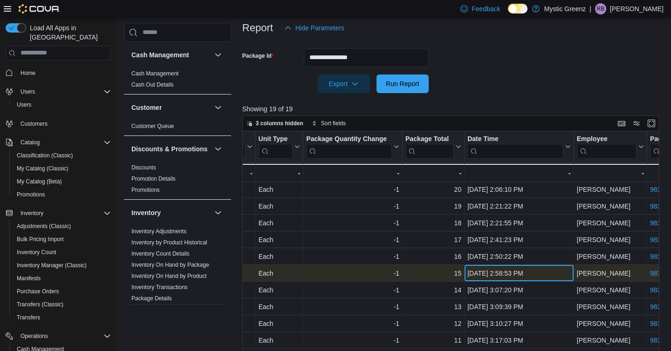
scroll to position [96, 627]
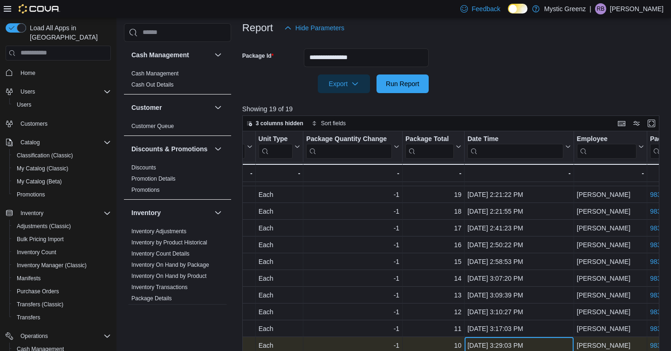
click at [486, 344] on div "Jun 16, 2025, 3:29:03 PM" at bounding box center [519, 345] width 103 height 11
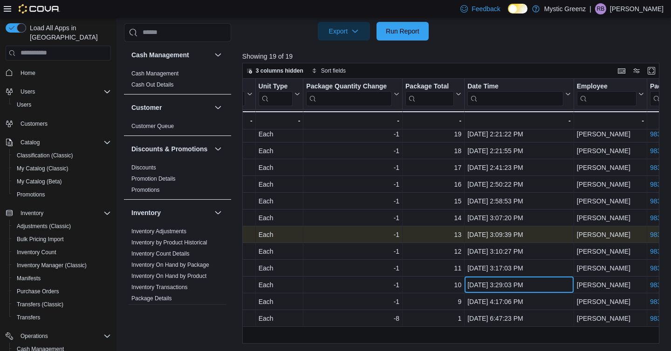
scroll to position [0, 627]
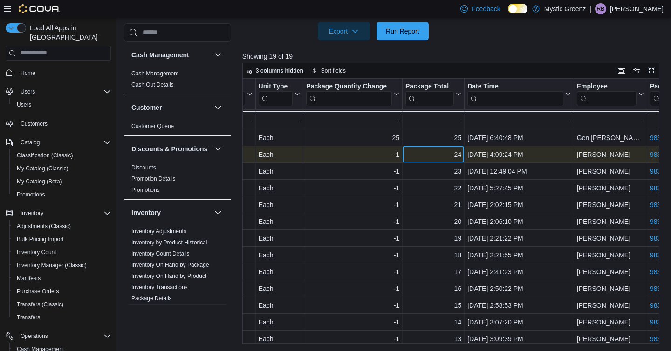
click at [456, 150] on div "24" at bounding box center [434, 154] width 56 height 11
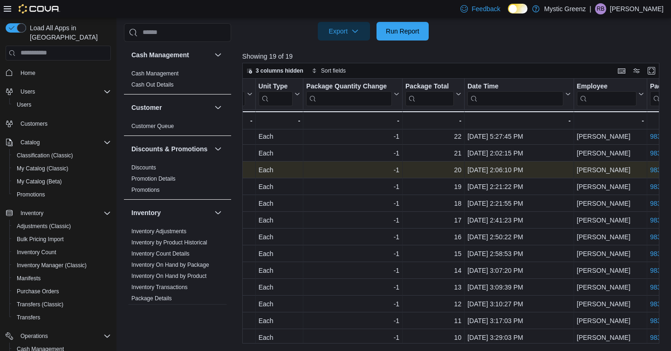
scroll to position [34, 627]
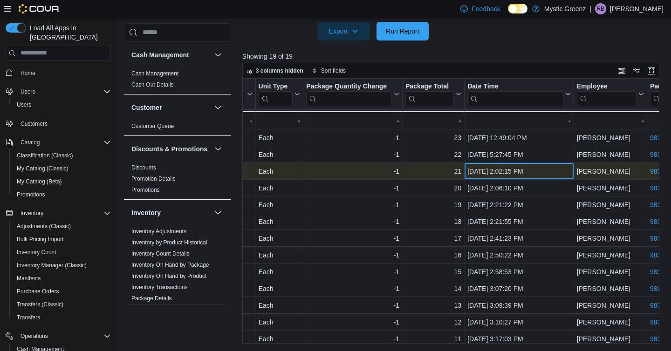
click at [492, 168] on div "Jun 16, 2025, 2:02:15 PM" at bounding box center [519, 171] width 103 height 11
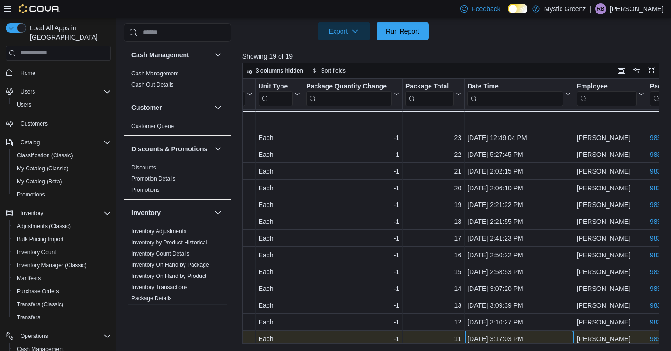
click at [493, 337] on div "Product Click to view column header actions SKU Click to view column header act…" at bounding box center [197, 230] width 1165 height 370
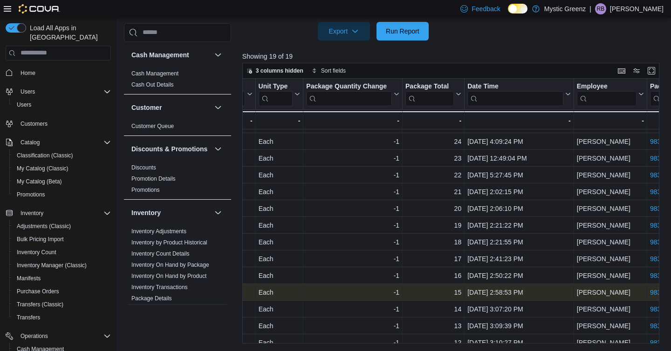
scroll to position [13, 627]
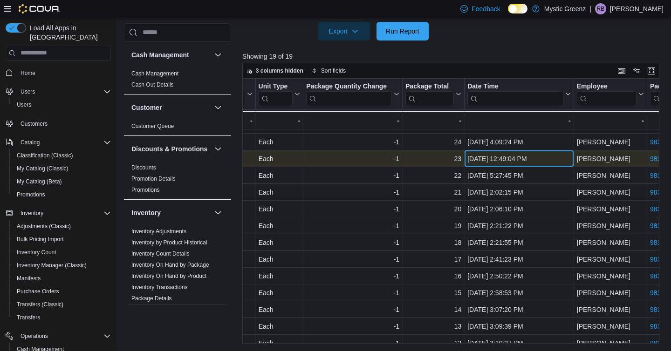
click at [485, 158] on div "Jun 13, 2025, 12:49:04 PM" at bounding box center [519, 158] width 103 height 11
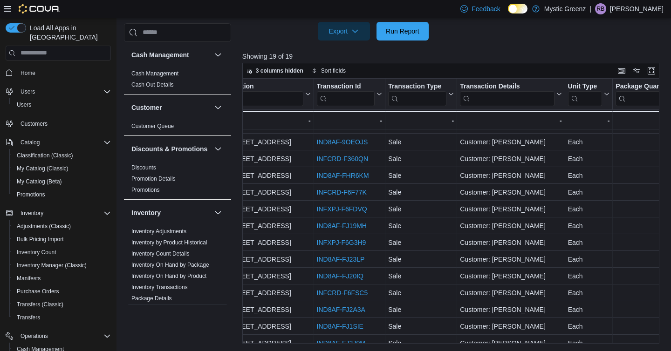
scroll to position [13, 311]
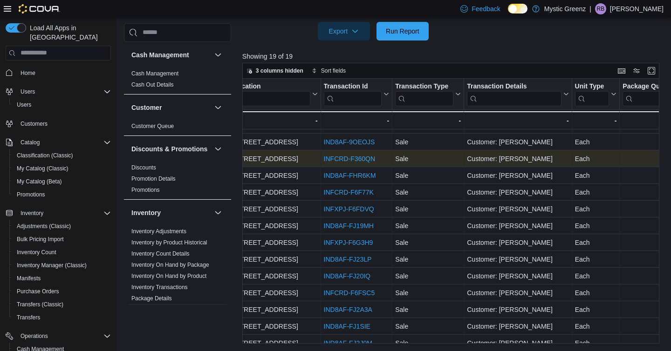
click at [370, 157] on link "INFCRD-F360QN" at bounding box center [348, 158] width 51 height 7
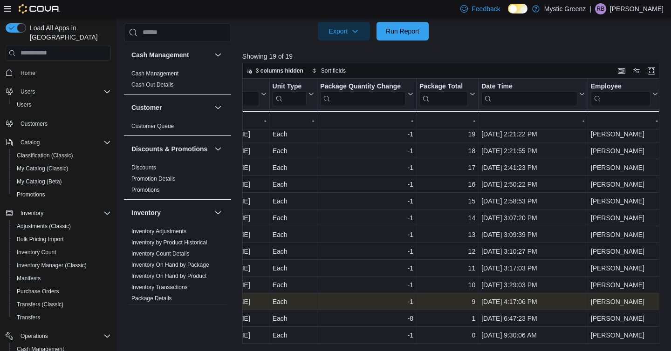
scroll to position [104, 617]
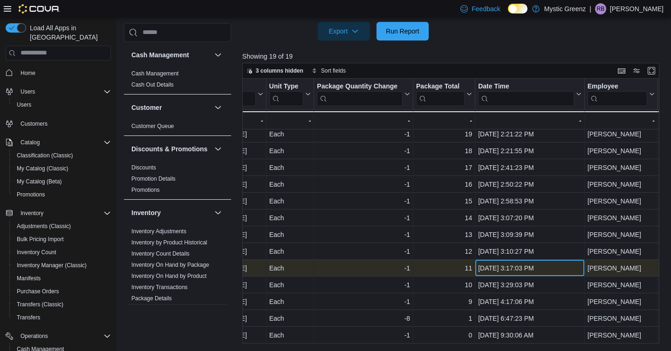
click at [498, 268] on div "Jun 16, 2025, 3:17:03 PM" at bounding box center [529, 268] width 103 height 11
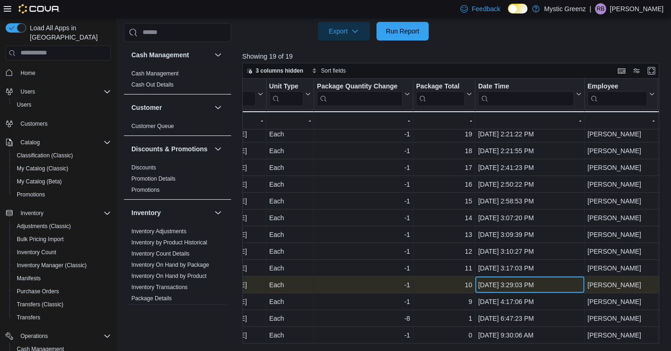
click at [516, 289] on div "Jun 16, 2025, 3:29:03 PM" at bounding box center [529, 285] width 103 height 11
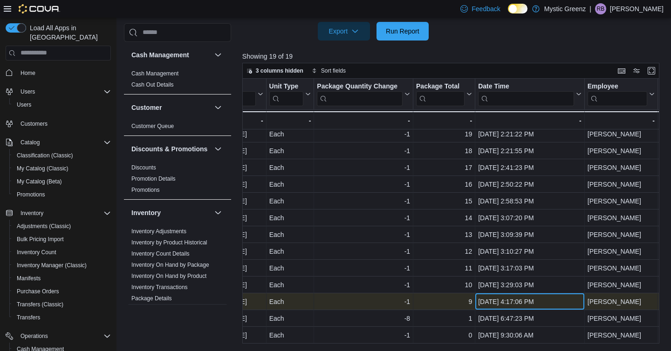
click at [528, 304] on div "Jun 16, 2025, 4:17:06 PM" at bounding box center [529, 301] width 103 height 11
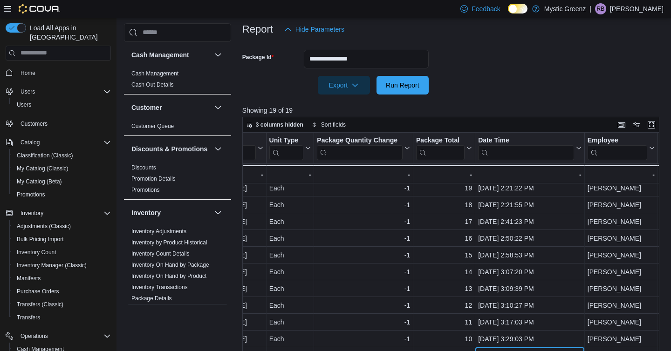
scroll to position [111, 0]
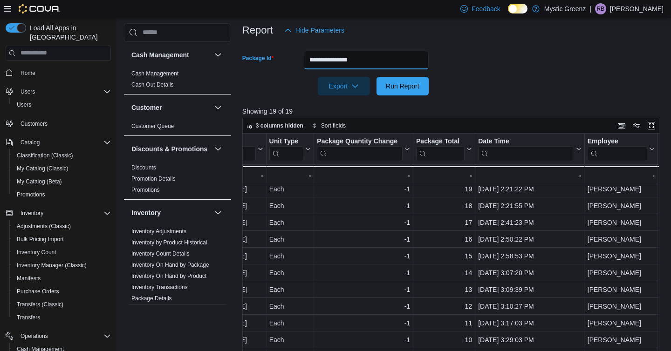
drag, startPoint x: 378, startPoint y: 58, endPoint x: 300, endPoint y: 56, distance: 78.3
click at [303, 58] on div "**********" at bounding box center [335, 60] width 186 height 19
paste input "text"
click at [377, 77] on button "Run Report" at bounding box center [403, 86] width 52 height 19
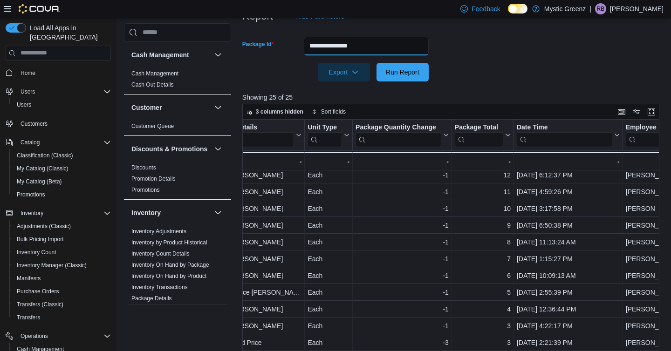
scroll to position [124, 0]
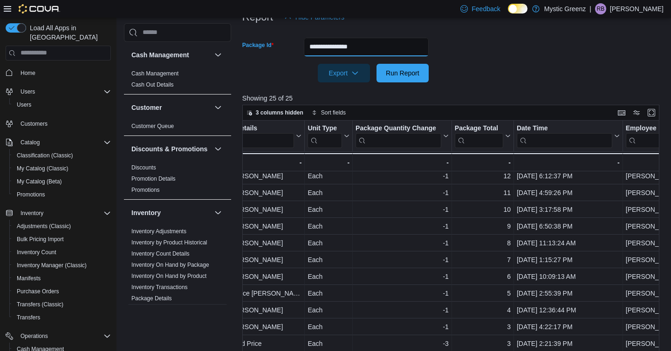
drag, startPoint x: 379, startPoint y: 47, endPoint x: 280, endPoint y: 47, distance: 98.8
click at [280, 47] on div "**********" at bounding box center [335, 47] width 186 height 19
paste input "text"
click at [377, 64] on button "Run Report" at bounding box center [403, 73] width 52 height 19
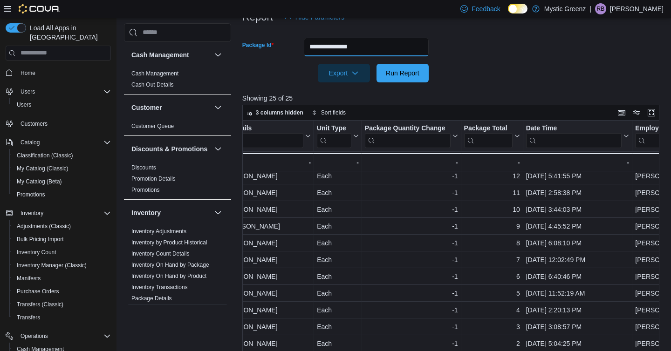
scroll to position [166, 0]
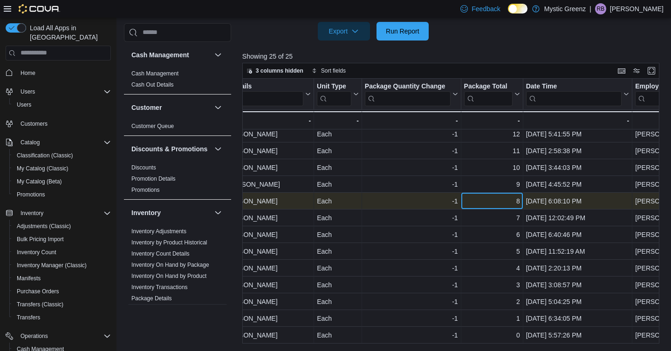
click at [517, 197] on div "8" at bounding box center [492, 201] width 56 height 11
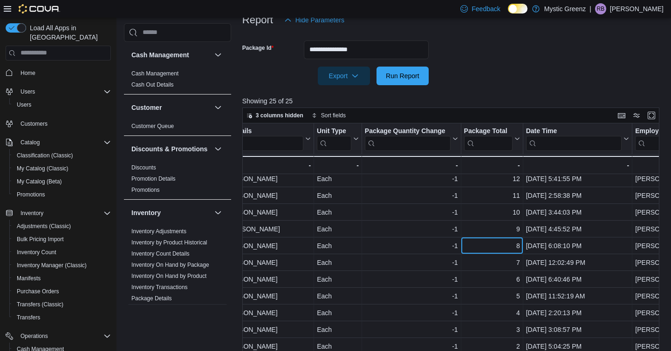
scroll to position [115, 0]
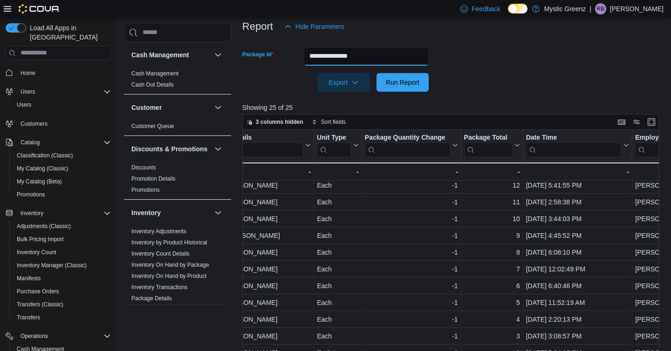
drag, startPoint x: 389, startPoint y: 60, endPoint x: 303, endPoint y: 55, distance: 85.9
click at [304, 55] on input "**********" at bounding box center [366, 56] width 125 height 19
type input "*"
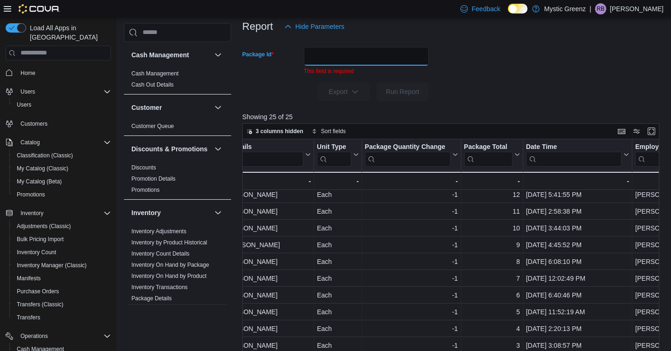
paste input "**********"
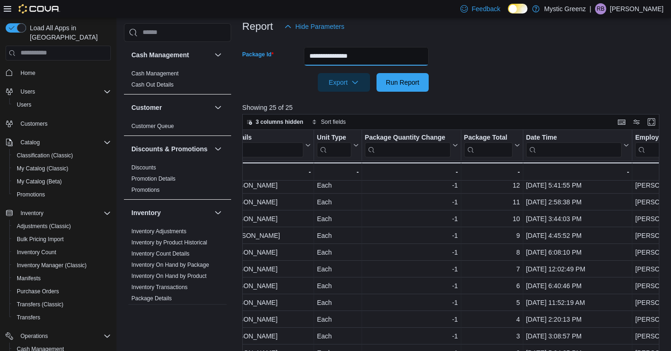
click at [377, 73] on button "Run Report" at bounding box center [403, 82] width 52 height 19
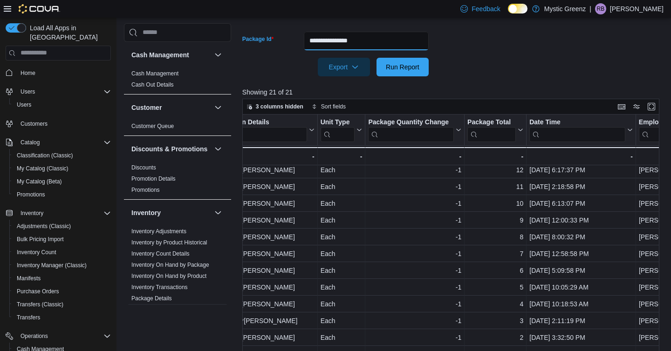
scroll to position [123, 0]
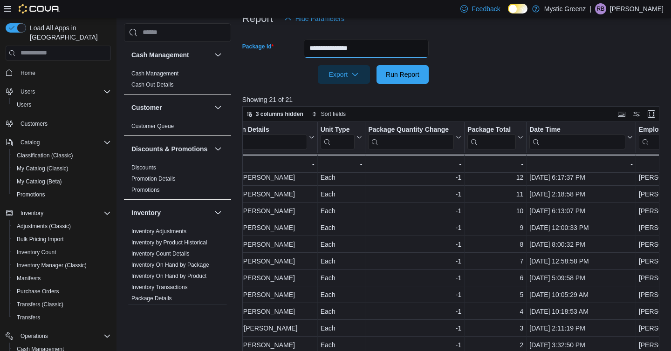
click at [383, 54] on input "**********" at bounding box center [366, 48] width 125 height 19
click at [377, 65] on button "Run Report" at bounding box center [403, 74] width 52 height 19
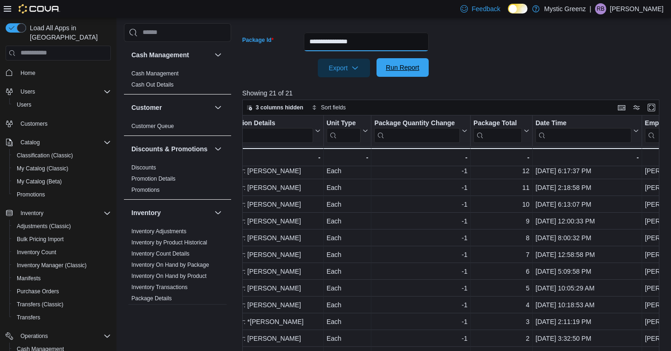
scroll to position [121, 0]
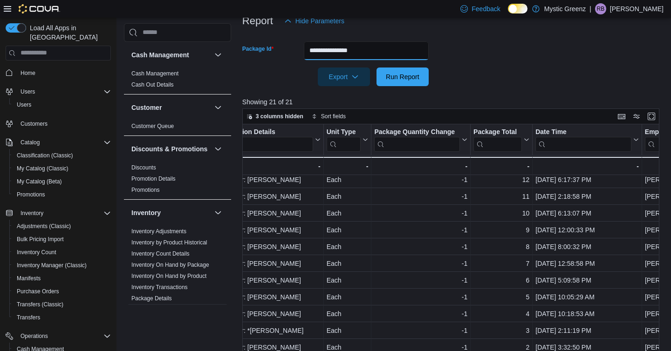
drag, startPoint x: 378, startPoint y: 53, endPoint x: 284, endPoint y: 52, distance: 94.6
click at [284, 52] on div "**********" at bounding box center [335, 50] width 186 height 19
paste input "text"
click at [377, 68] on button "Run Report" at bounding box center [403, 77] width 52 height 19
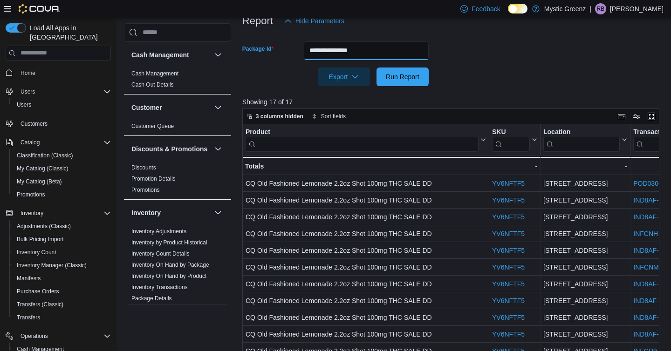
click at [383, 48] on input "**********" at bounding box center [366, 50] width 125 height 19
click at [377, 68] on button "Run Report" at bounding box center [403, 77] width 52 height 19
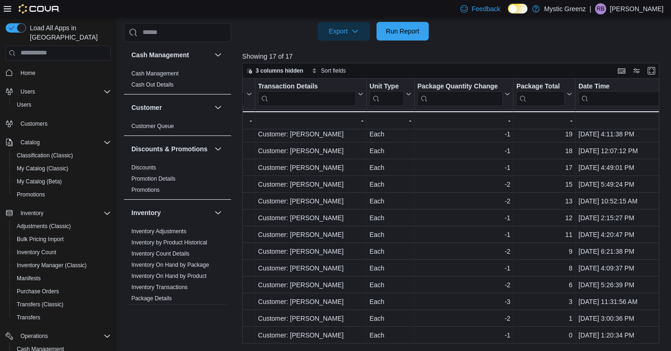
scroll to position [71, 528]
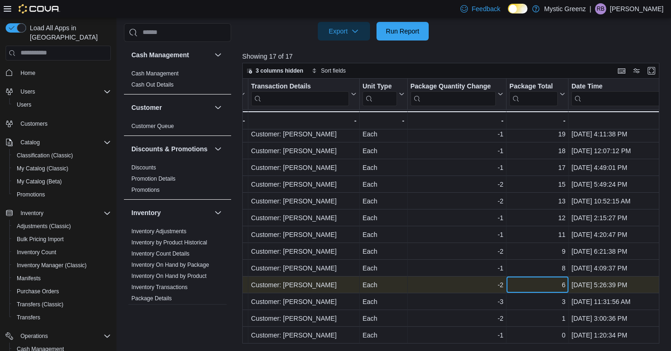
click at [565, 287] on div "6" at bounding box center [537, 285] width 56 height 11
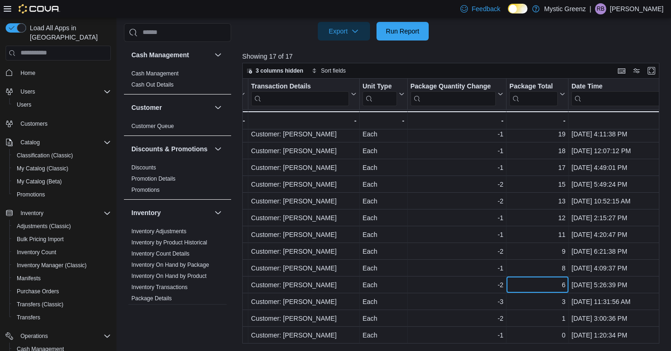
scroll to position [118, 0]
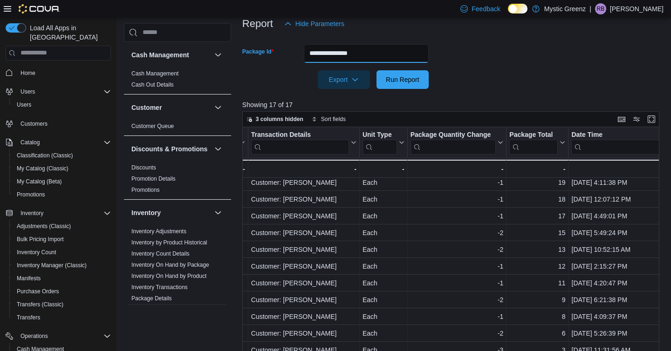
drag, startPoint x: 378, startPoint y: 53, endPoint x: 279, endPoint y: 57, distance: 98.9
click at [279, 57] on div "**********" at bounding box center [335, 53] width 186 height 19
paste input "text"
click at [377, 70] on button "Run Report" at bounding box center [403, 79] width 52 height 19
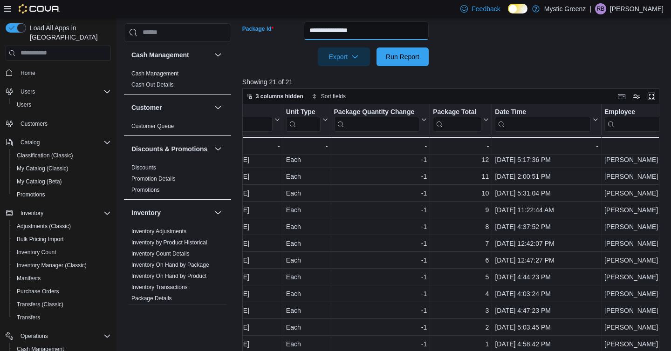
scroll to position [166, 0]
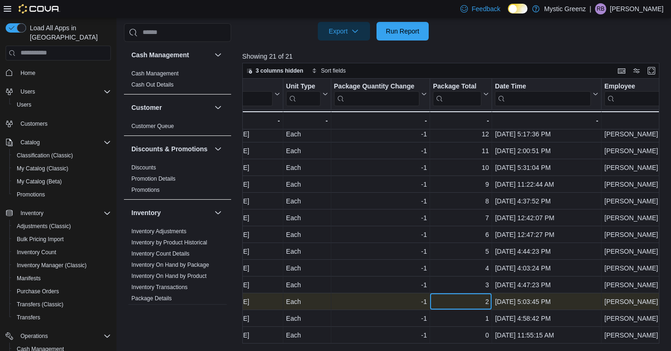
click at [487, 302] on div "2" at bounding box center [461, 301] width 56 height 11
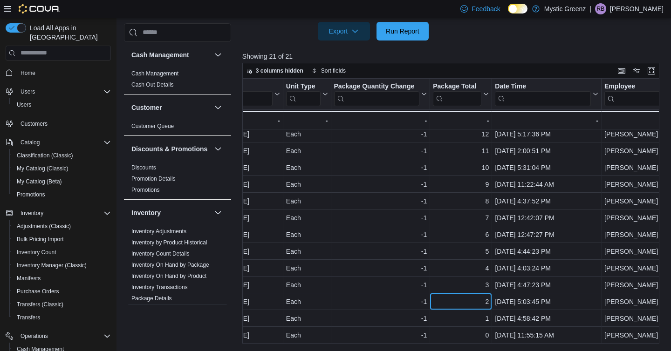
scroll to position [113, 0]
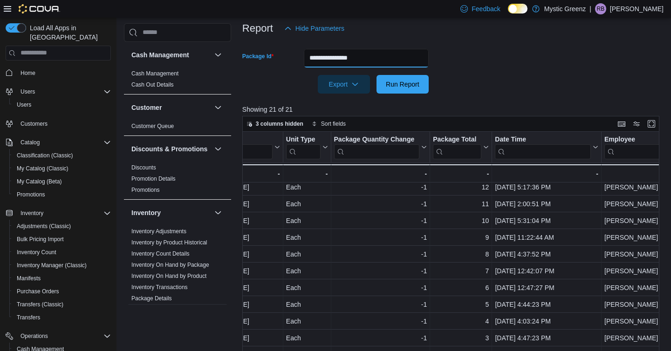
drag, startPoint x: 377, startPoint y: 58, endPoint x: 277, endPoint y: 55, distance: 100.3
click at [277, 56] on div "**********" at bounding box center [335, 58] width 186 height 19
paste input "text"
click at [377, 75] on button "Run Report" at bounding box center [403, 84] width 52 height 19
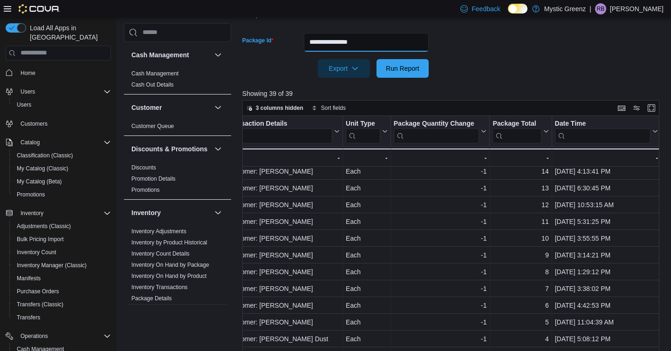
scroll to position [166, 0]
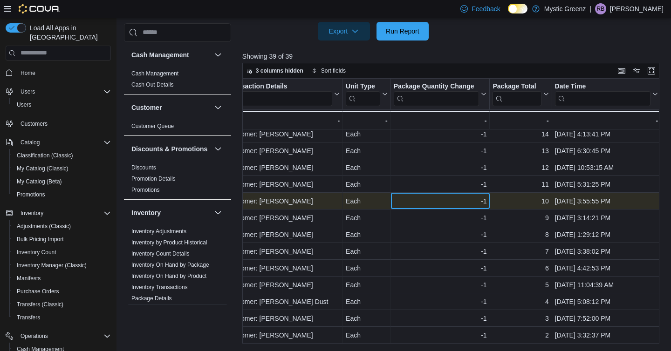
click at [485, 193] on div "-1 - Package Quantity Change, column 8, row 31" at bounding box center [440, 201] width 99 height 17
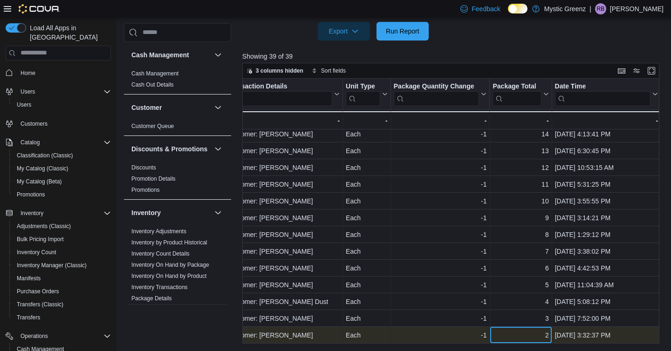
click at [542, 336] on div "2" at bounding box center [521, 335] width 56 height 11
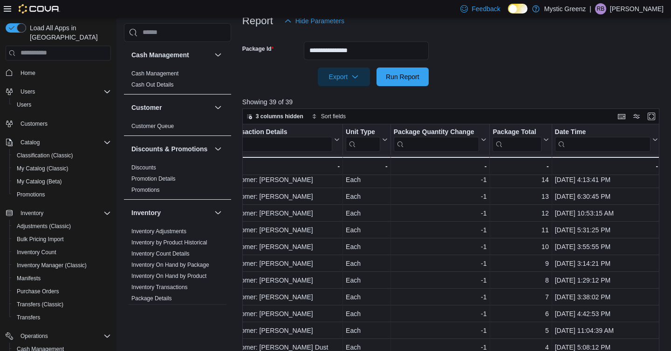
scroll to position [108, 0]
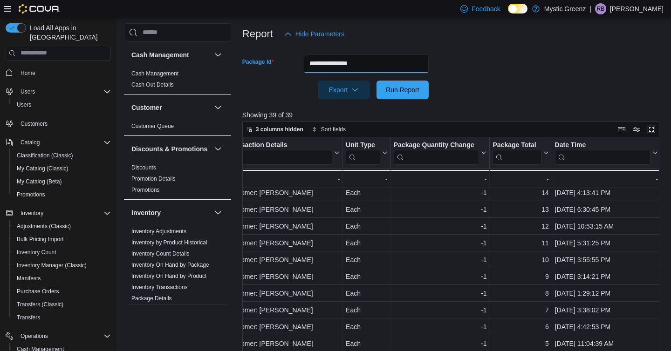
drag, startPoint x: 378, startPoint y: 66, endPoint x: 300, endPoint y: 62, distance: 77.9
click at [300, 62] on div "**********" at bounding box center [335, 64] width 186 height 19
paste input "********"
type input "**********"
click at [377, 81] on button "Run Report" at bounding box center [403, 90] width 52 height 19
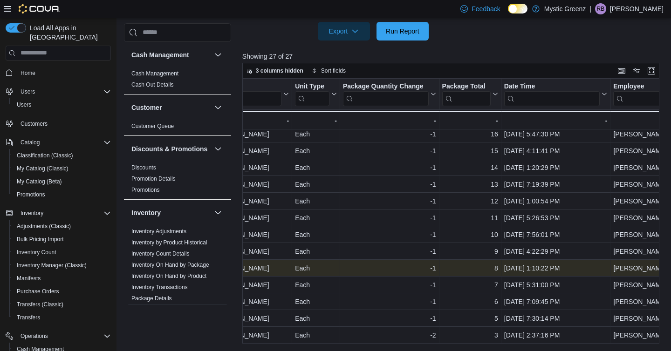
scroll to position [239, 601]
